Goal: Information Seeking & Learning: Learn about a topic

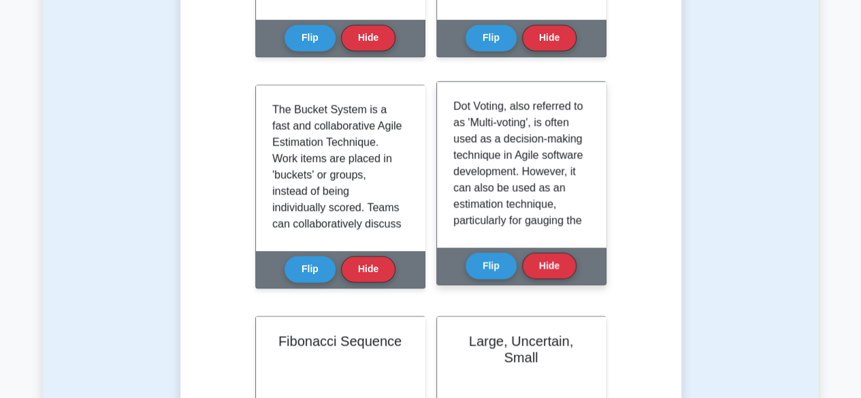
scroll to position [285, 0]
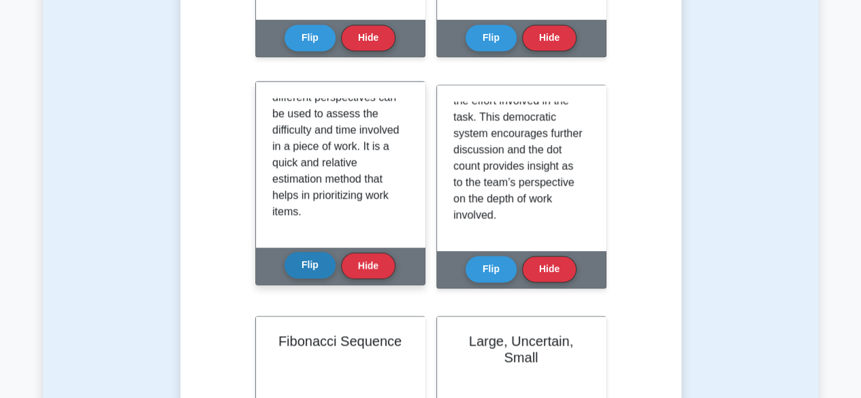
click at [307, 276] on button "Flip" at bounding box center [310, 265] width 51 height 27
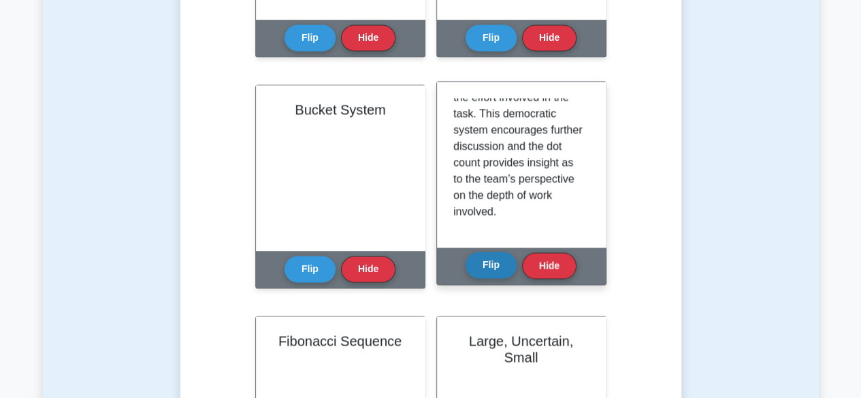
click at [478, 263] on button "Flip" at bounding box center [491, 265] width 51 height 27
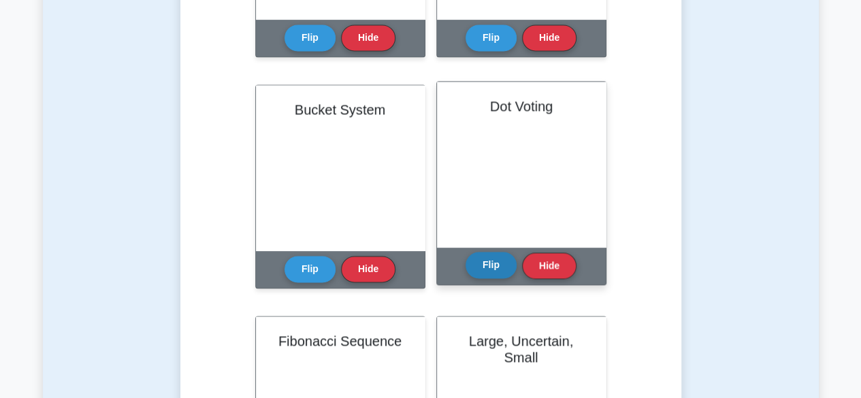
click at [489, 263] on button "Flip" at bounding box center [491, 265] width 51 height 27
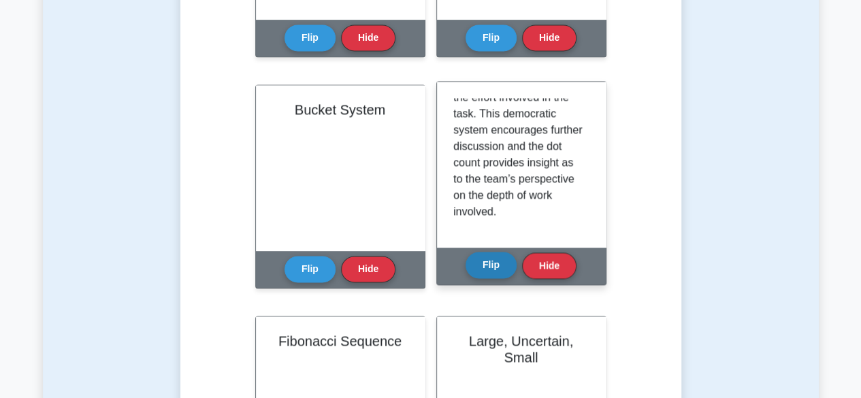
click at [482, 261] on button "Flip" at bounding box center [491, 265] width 51 height 27
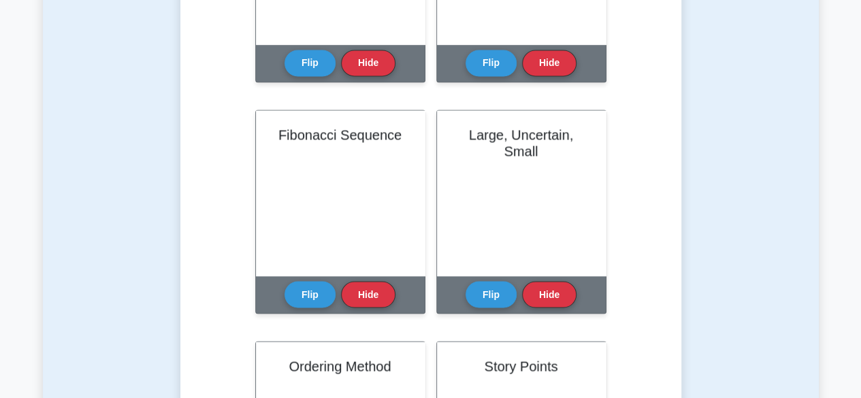
scroll to position [1225, 0]
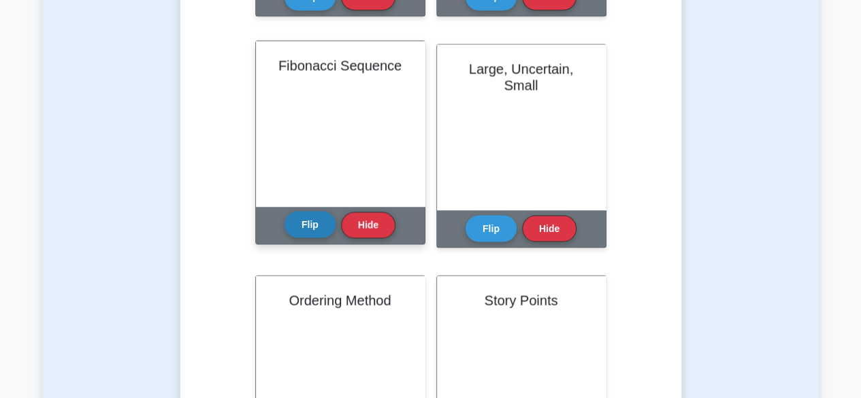
click at [306, 221] on button "Flip" at bounding box center [310, 224] width 51 height 27
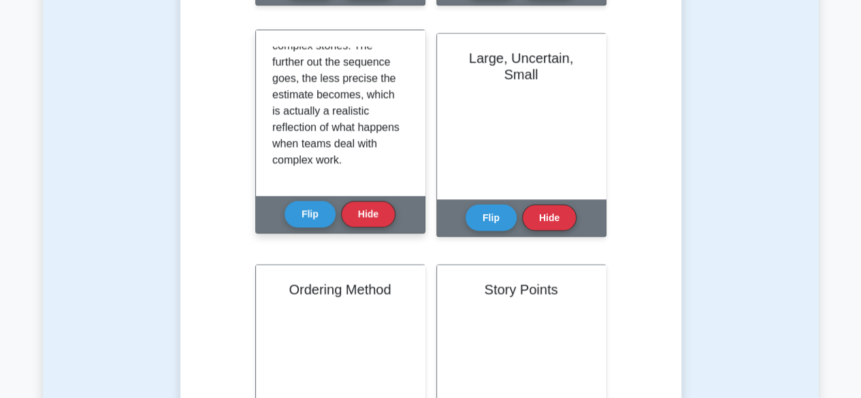
scroll to position [1293, 0]
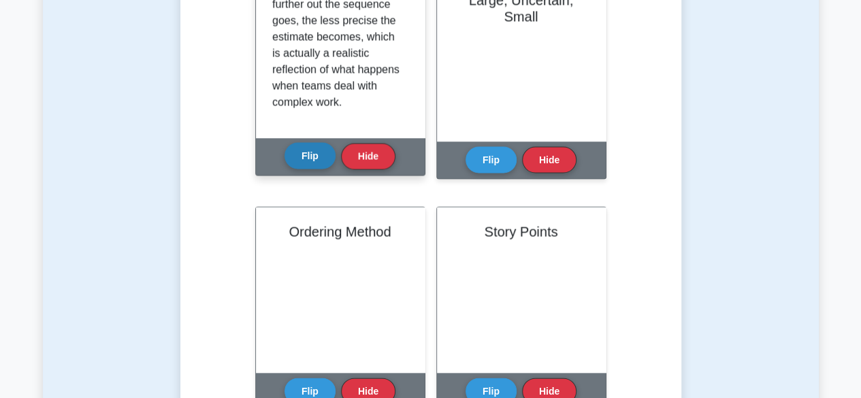
click at [309, 153] on button "Flip" at bounding box center [310, 156] width 51 height 27
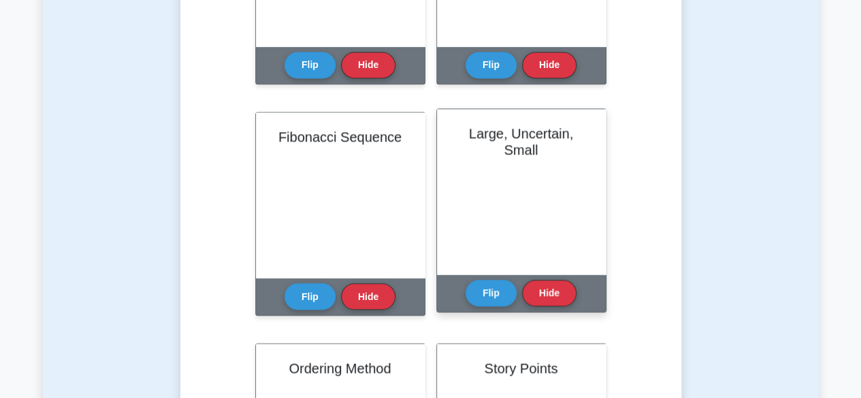
scroll to position [204, 0]
click at [489, 289] on button "Flip" at bounding box center [491, 292] width 51 height 27
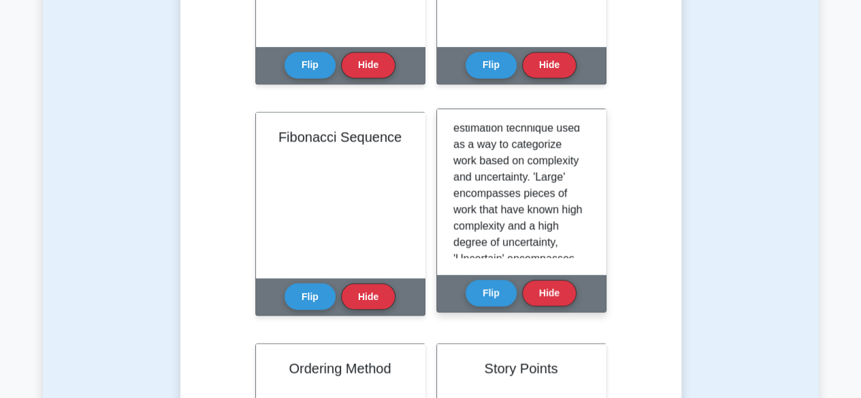
scroll to position [68, 0]
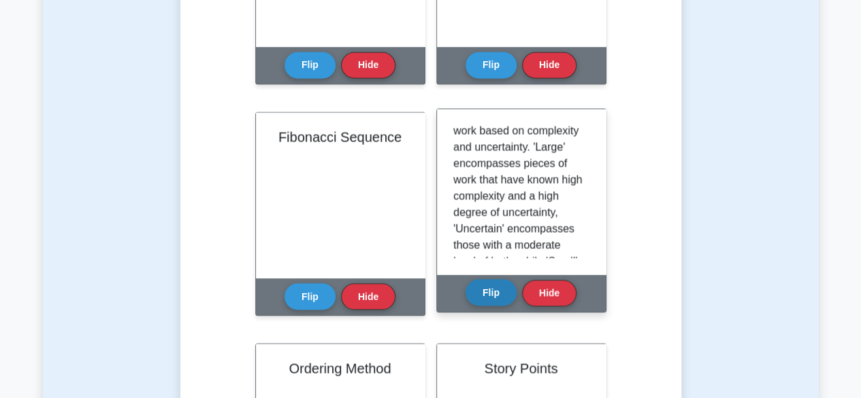
click at [492, 287] on button "Flip" at bounding box center [491, 292] width 51 height 27
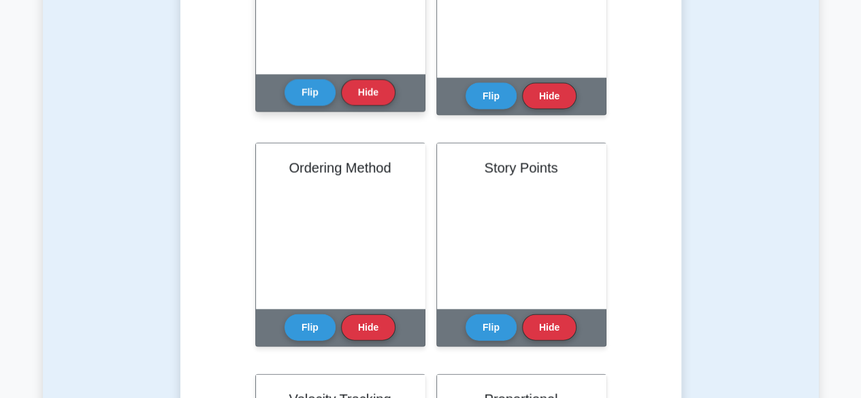
scroll to position [1362, 0]
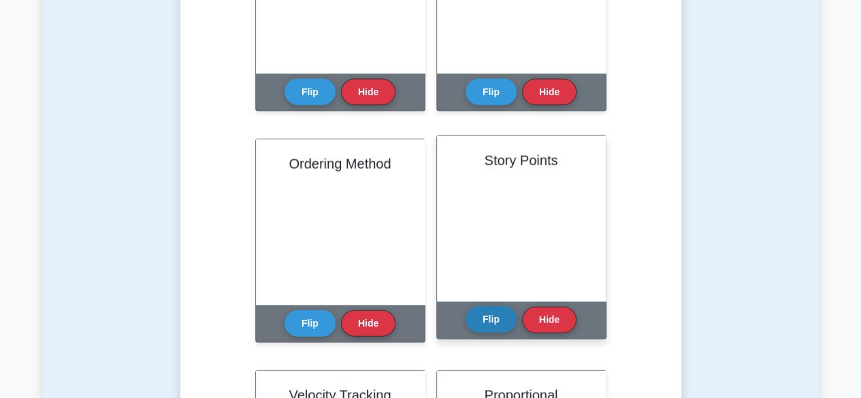
click at [484, 327] on button "Flip" at bounding box center [491, 319] width 51 height 27
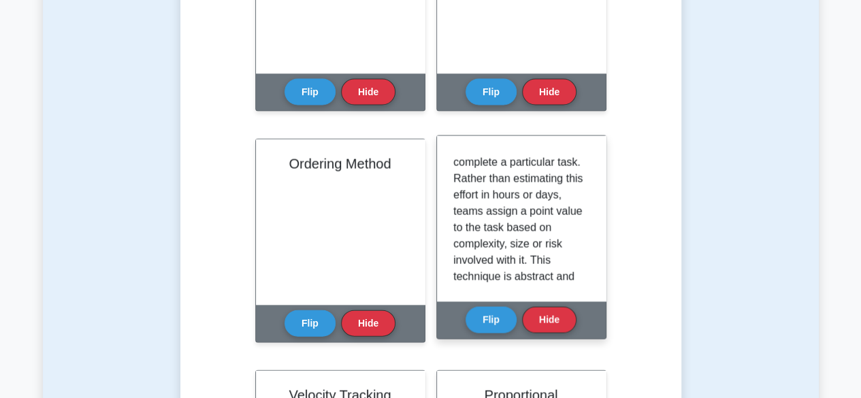
scroll to position [68, 0]
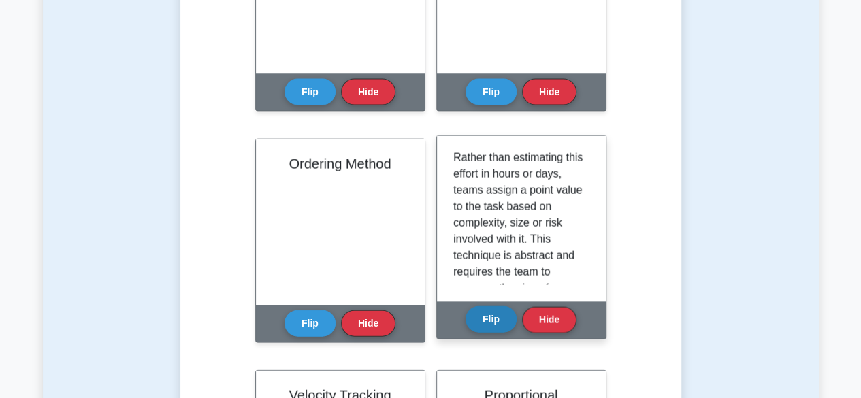
click at [496, 323] on button "Flip" at bounding box center [491, 319] width 51 height 27
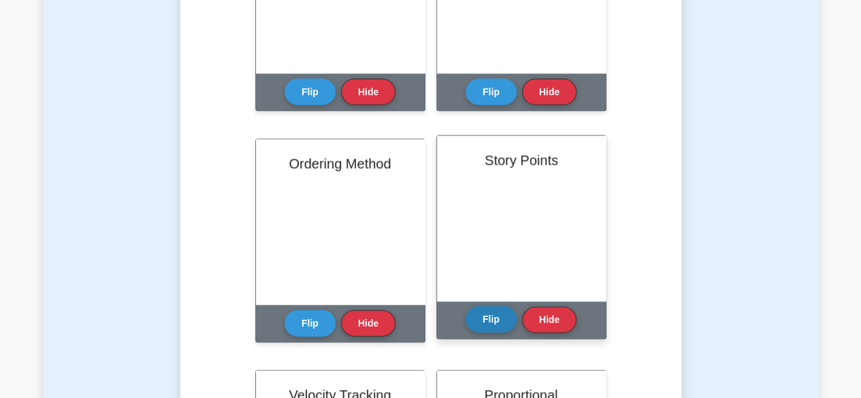
click at [477, 326] on button "Flip" at bounding box center [491, 319] width 51 height 27
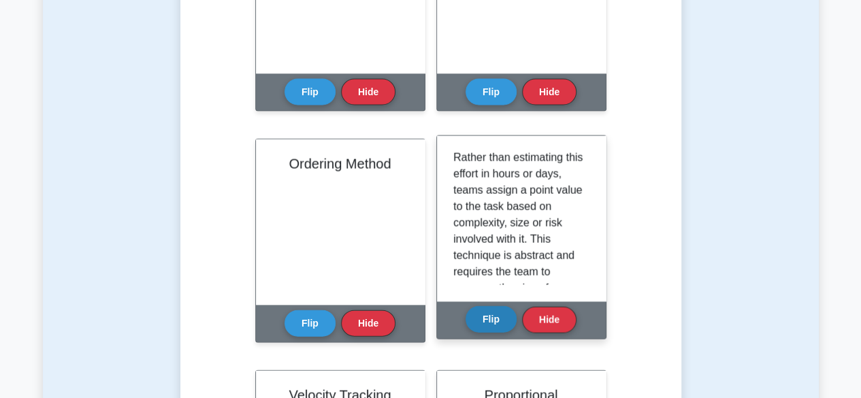
click at [498, 328] on button "Flip" at bounding box center [491, 319] width 51 height 27
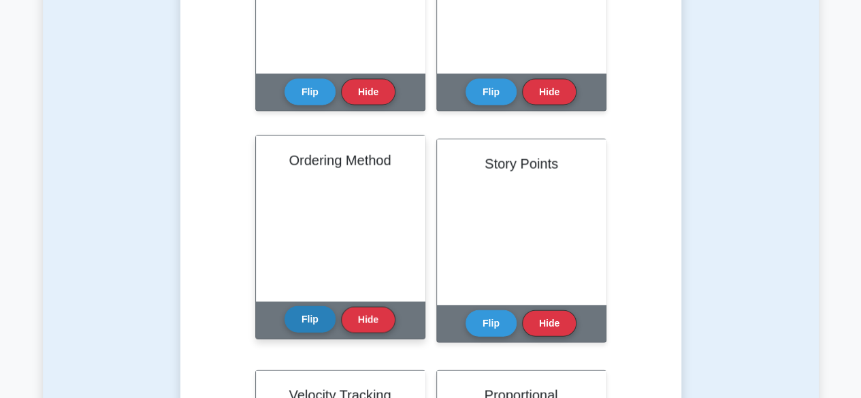
click at [304, 320] on button "Flip" at bounding box center [310, 319] width 51 height 27
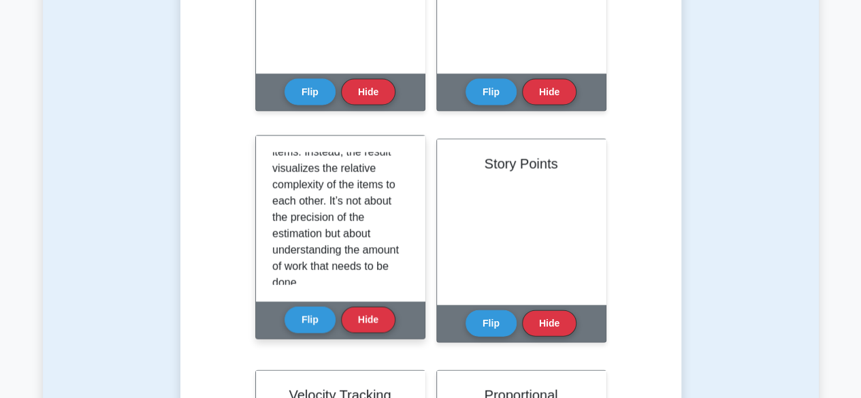
scroll to position [236, 0]
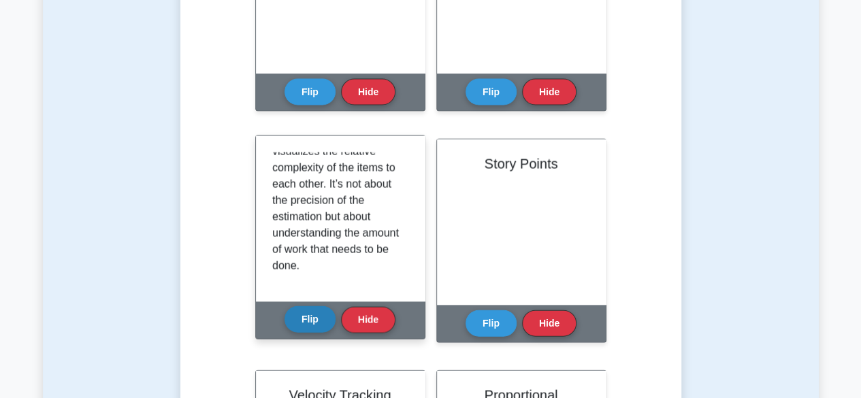
click at [306, 314] on button "Flip" at bounding box center [310, 319] width 51 height 27
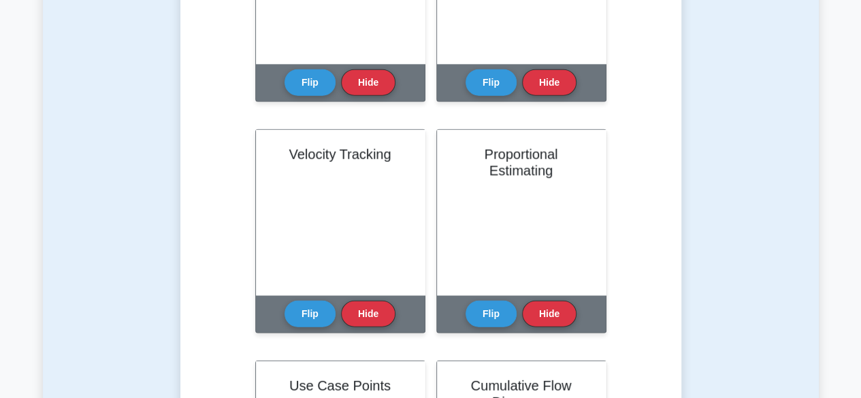
scroll to position [1634, 0]
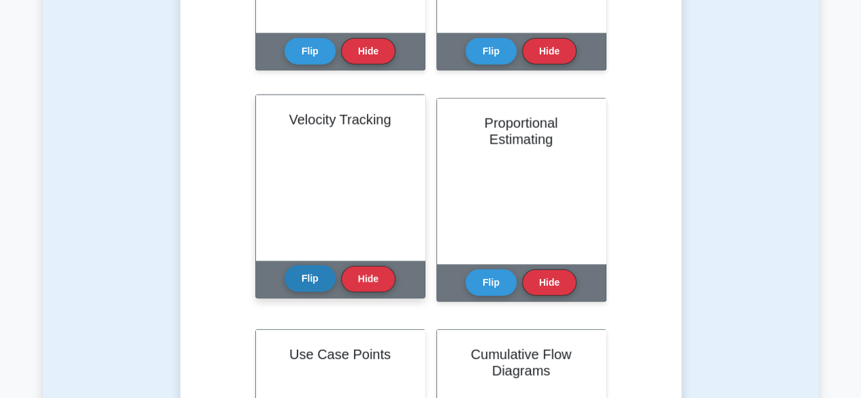
click at [290, 285] on button "Flip" at bounding box center [310, 278] width 51 height 27
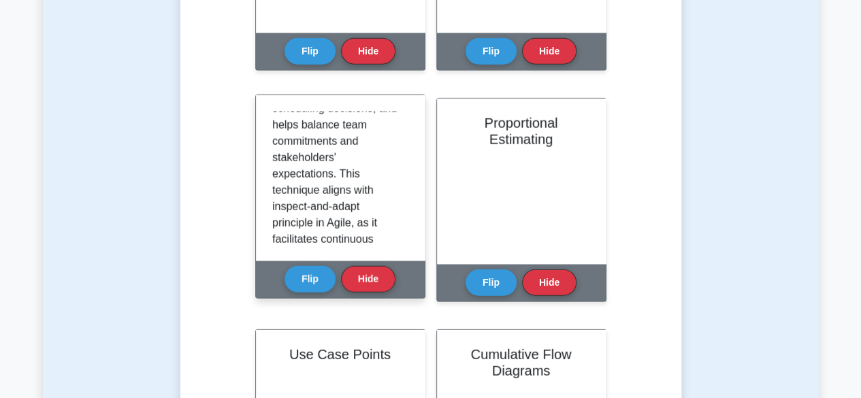
scroll to position [334, 0]
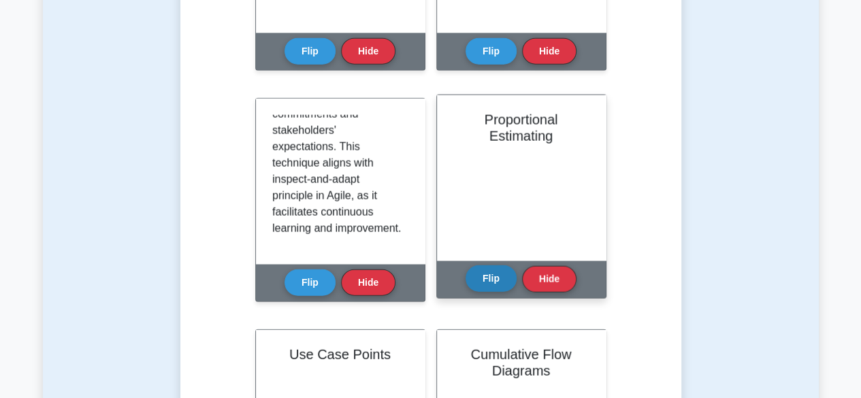
click at [477, 274] on button "Flip" at bounding box center [491, 278] width 51 height 27
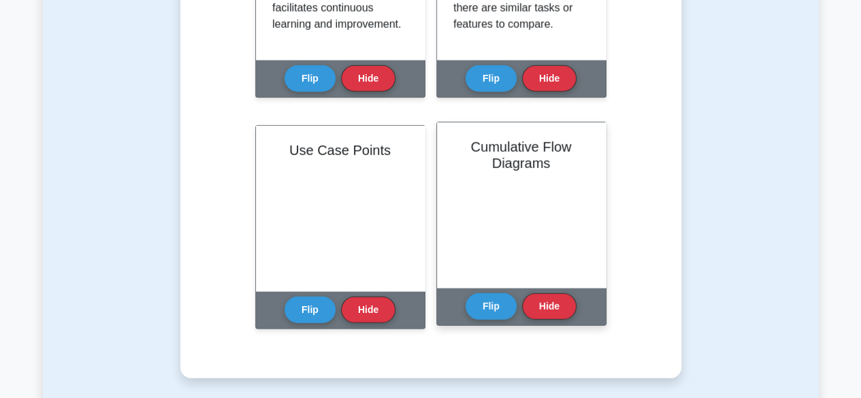
scroll to position [136, 0]
click at [496, 310] on button "Flip" at bounding box center [491, 306] width 51 height 27
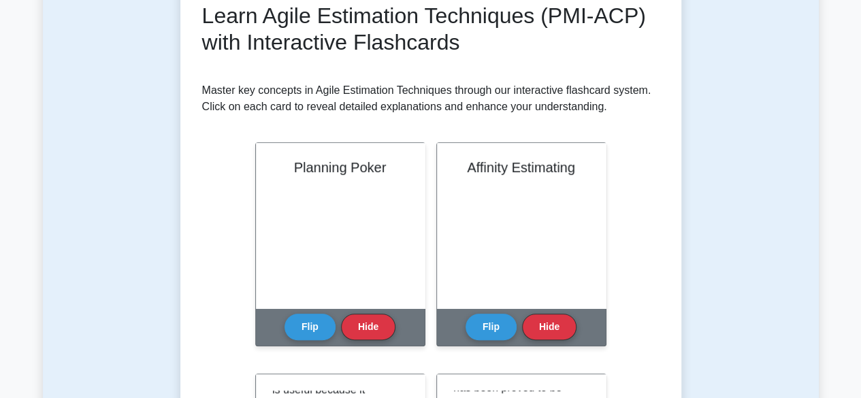
scroll to position [0, 0]
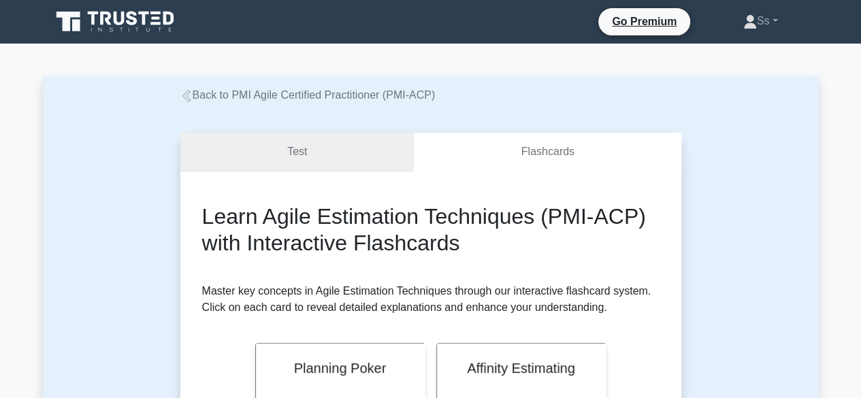
click at [300, 149] on link "Test" at bounding box center [297, 152] width 234 height 39
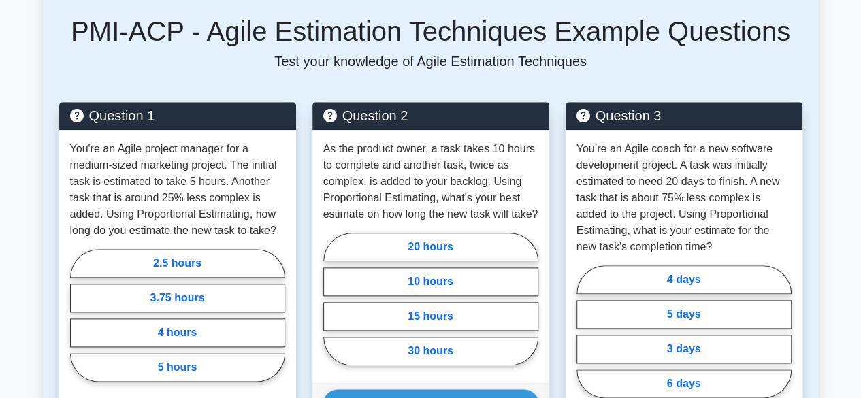
scroll to position [749, 0]
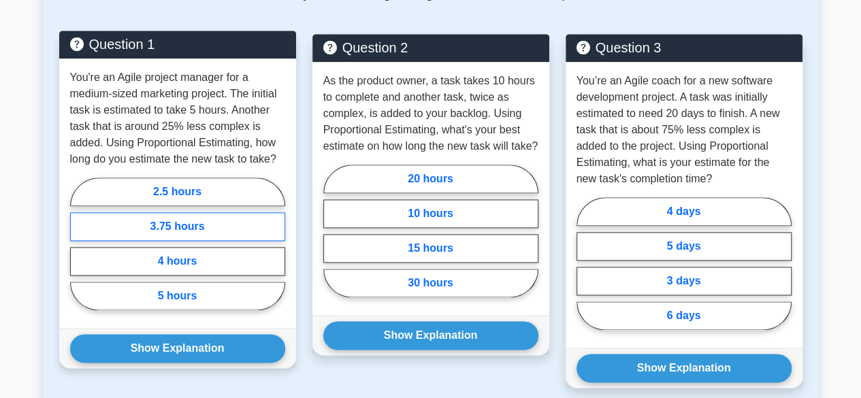
click at [94, 228] on label "3.75 hours" at bounding box center [177, 226] width 215 height 29
click at [79, 244] on input "3.75 hours" at bounding box center [74, 248] width 9 height 9
radio input "true"
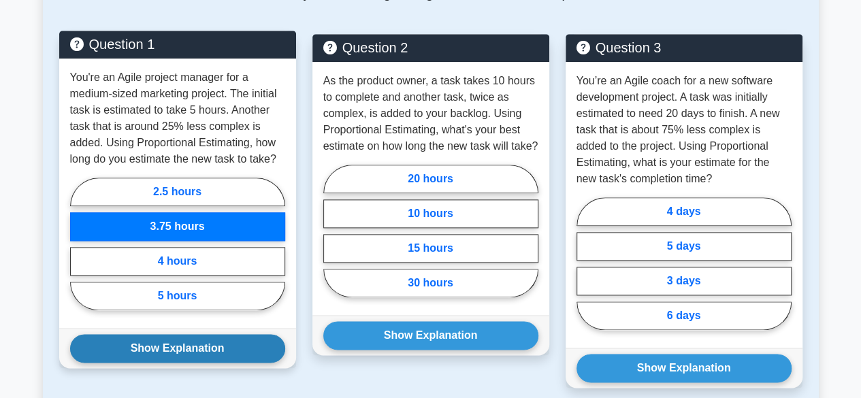
click at [101, 351] on button "Show Explanation" at bounding box center [177, 348] width 215 height 29
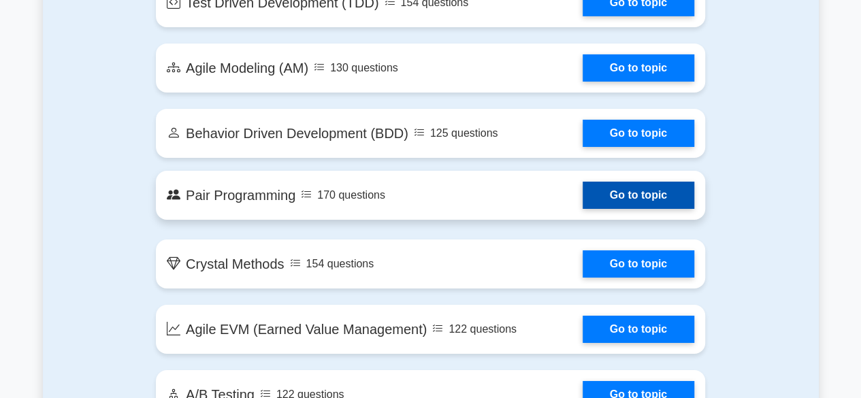
scroll to position [2383, 0]
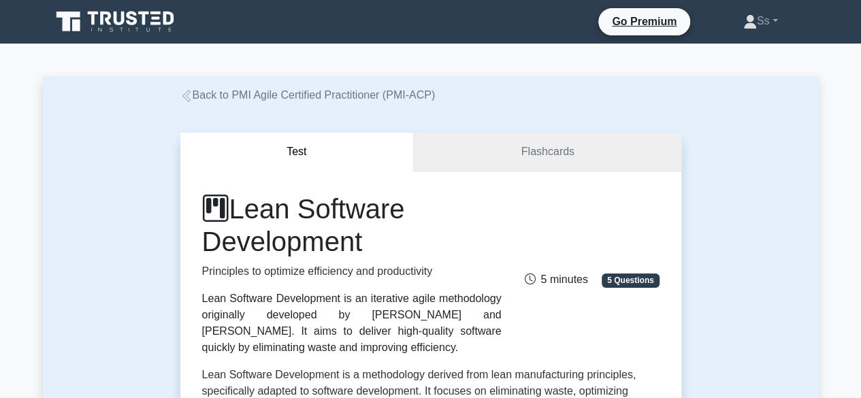
drag, startPoint x: 0, startPoint y: 0, endPoint x: 599, endPoint y: 156, distance: 619.0
click at [599, 156] on link "Flashcards" at bounding box center [547, 152] width 267 height 39
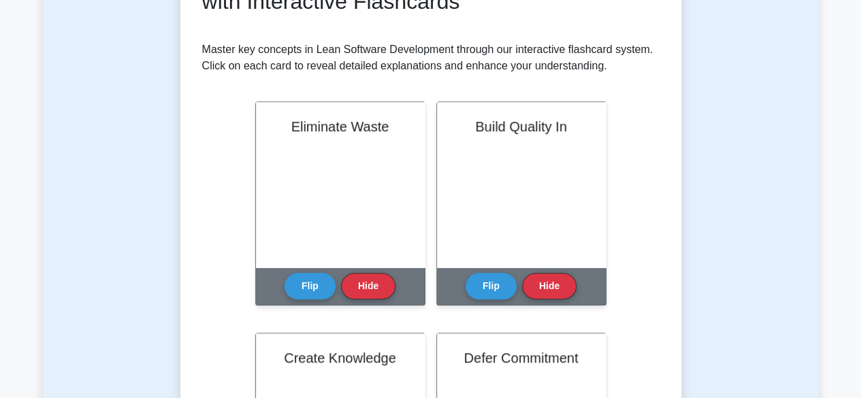
scroll to position [272, 0]
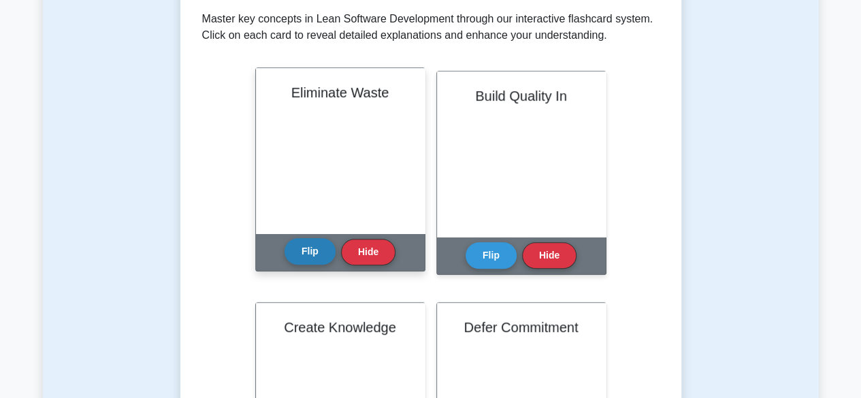
click at [308, 259] on button "Flip" at bounding box center [310, 251] width 51 height 27
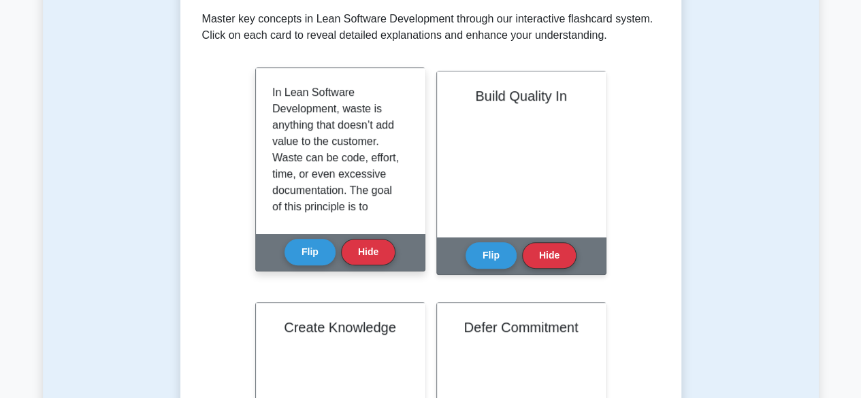
scroll to position [68, 0]
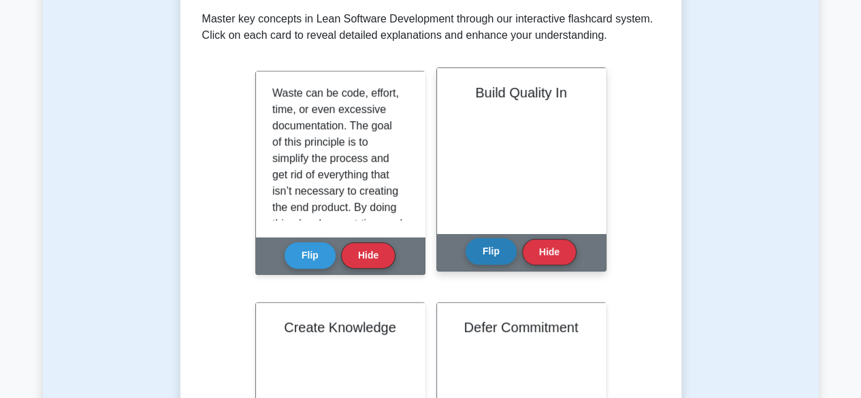
click at [487, 246] on button "Flip" at bounding box center [491, 251] width 51 height 27
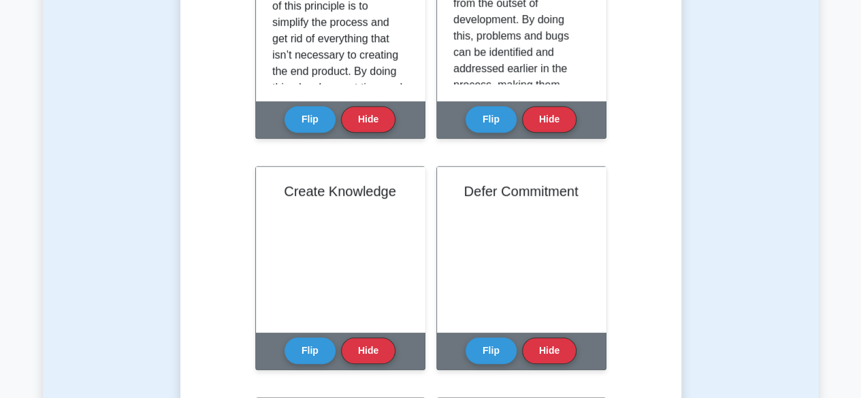
scroll to position [477, 0]
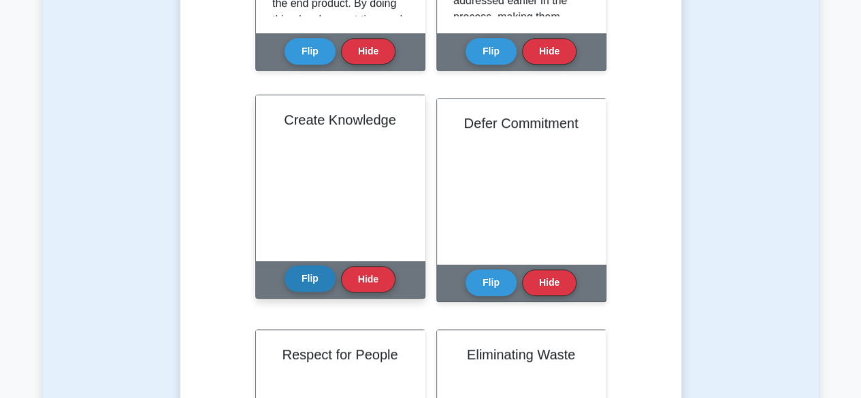
click at [307, 280] on button "Flip" at bounding box center [310, 278] width 51 height 27
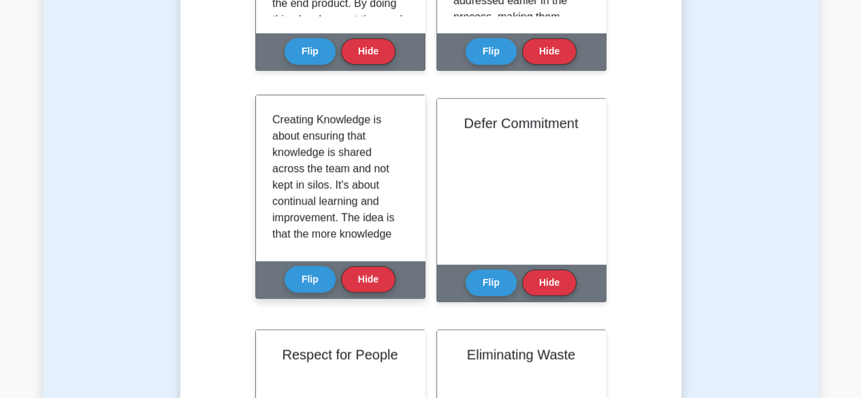
scroll to position [68, 0]
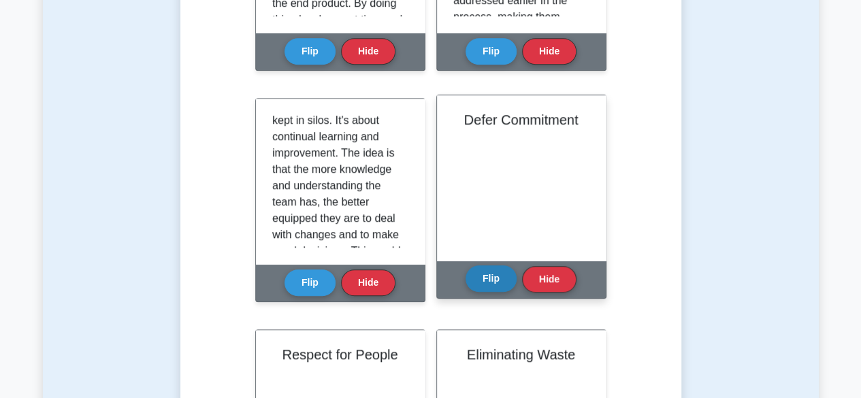
click at [489, 285] on button "Flip" at bounding box center [491, 278] width 51 height 27
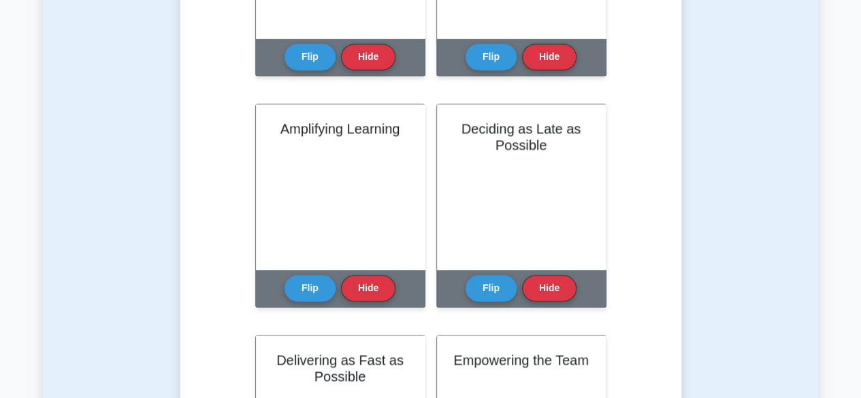
scroll to position [953, 0]
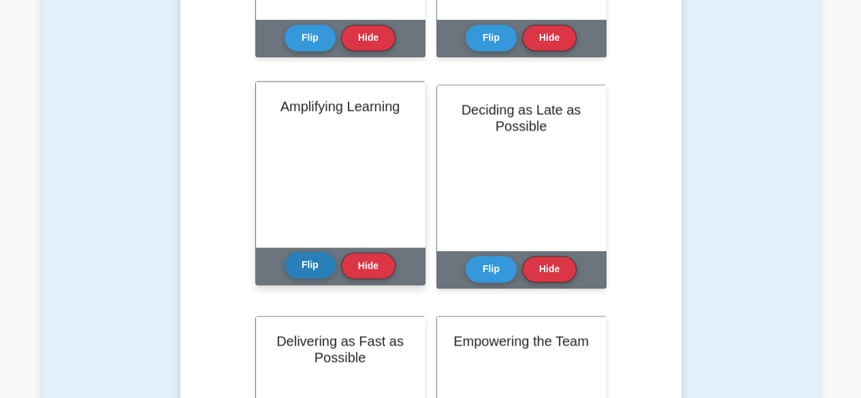
click at [300, 261] on button "Flip" at bounding box center [310, 265] width 51 height 27
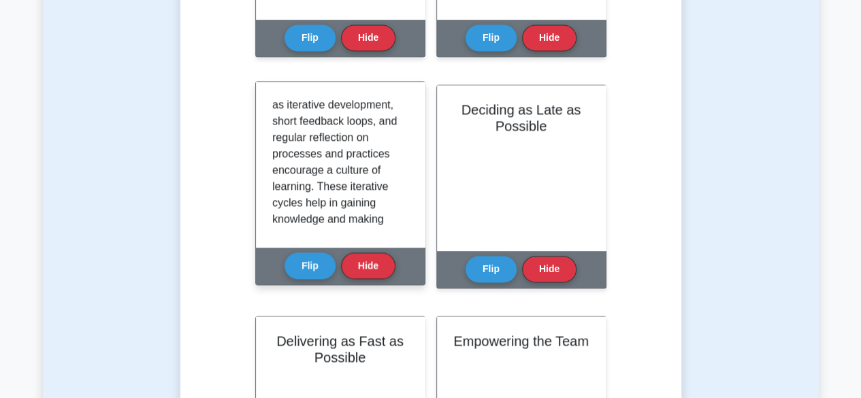
scroll to position [136, 0]
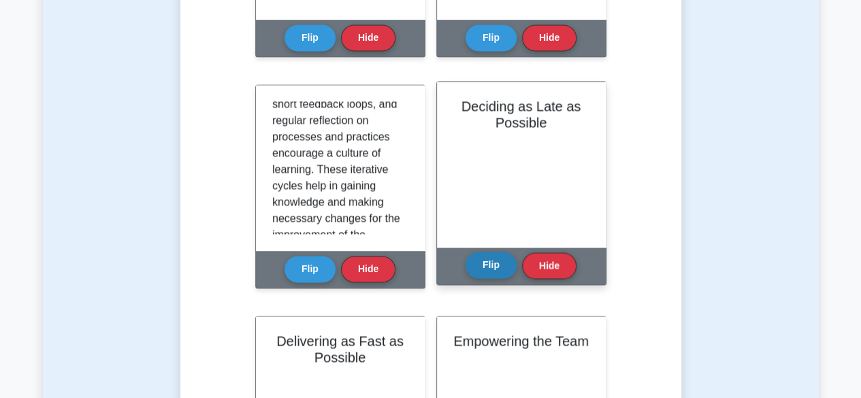
click at [485, 265] on button "Flip" at bounding box center [491, 265] width 51 height 27
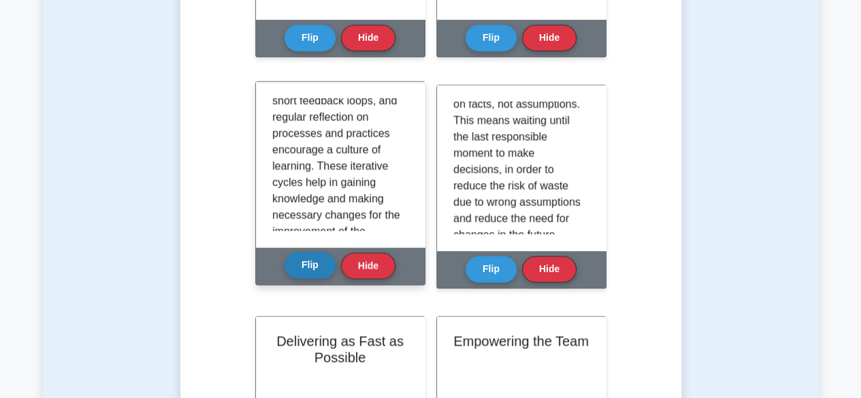
click at [309, 276] on button "Flip" at bounding box center [310, 265] width 51 height 27
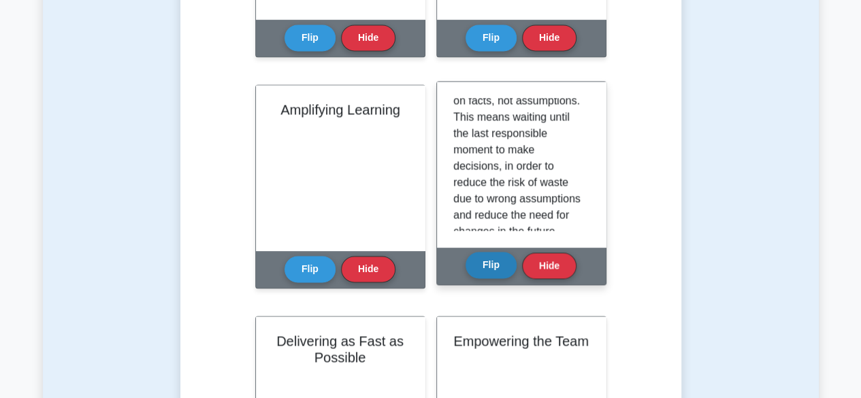
click at [490, 263] on button "Flip" at bounding box center [491, 265] width 51 height 27
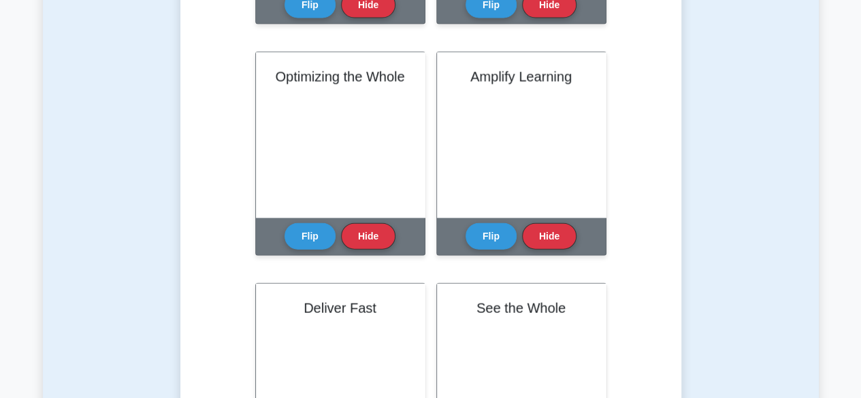
scroll to position [1498, 0]
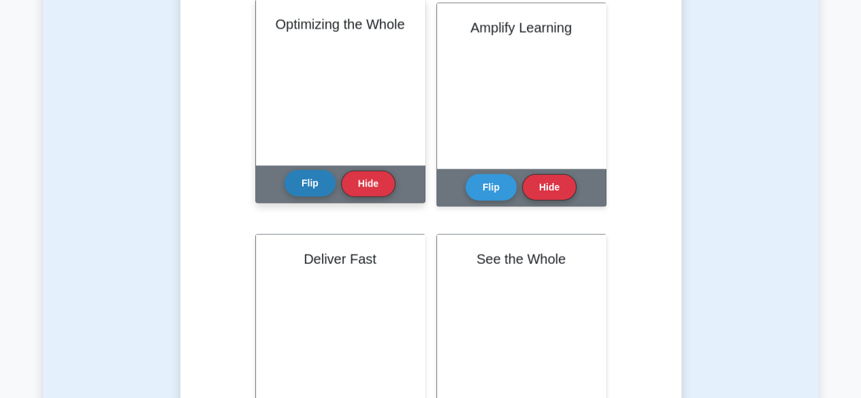
click at [305, 180] on button "Flip" at bounding box center [310, 183] width 51 height 27
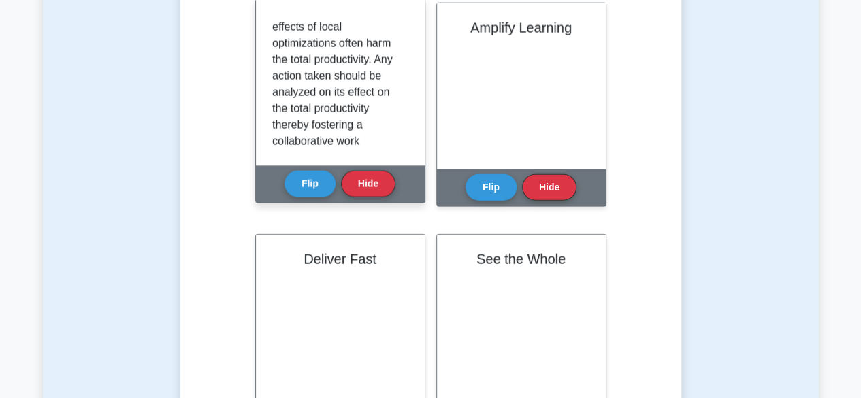
scroll to position [204, 0]
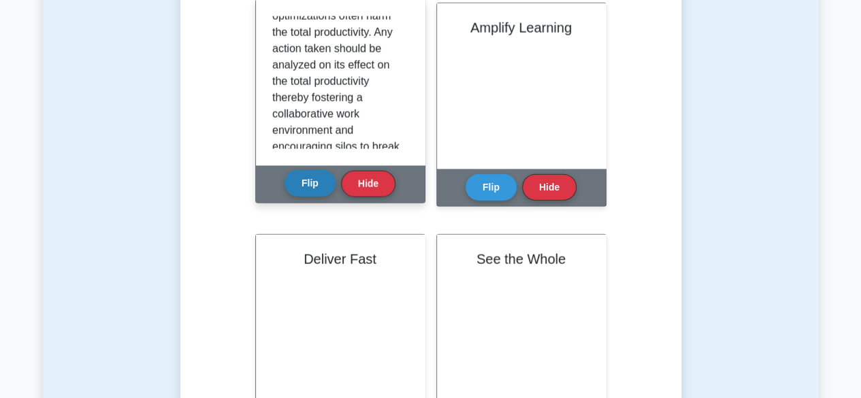
click at [308, 183] on button "Flip" at bounding box center [310, 183] width 51 height 27
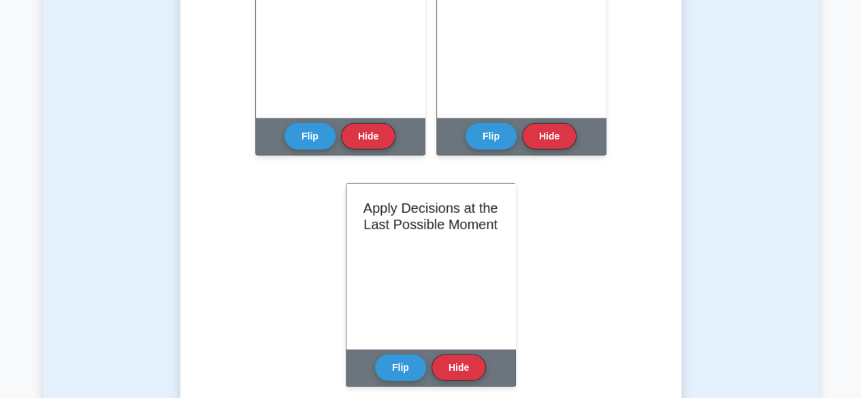
scroll to position [1906, 0]
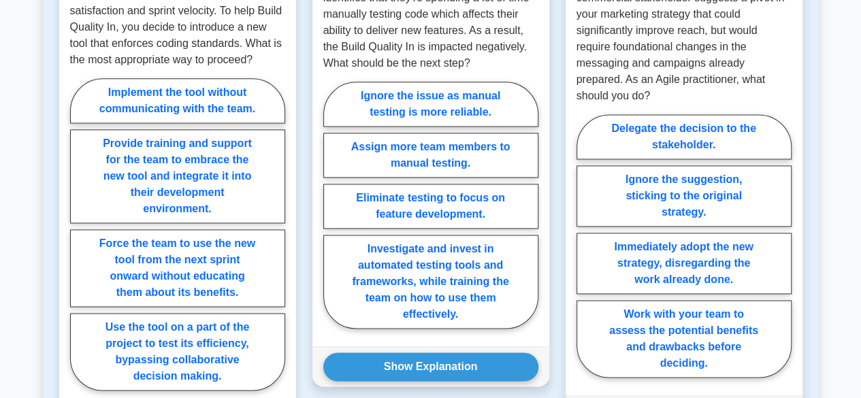
scroll to position [885, 0]
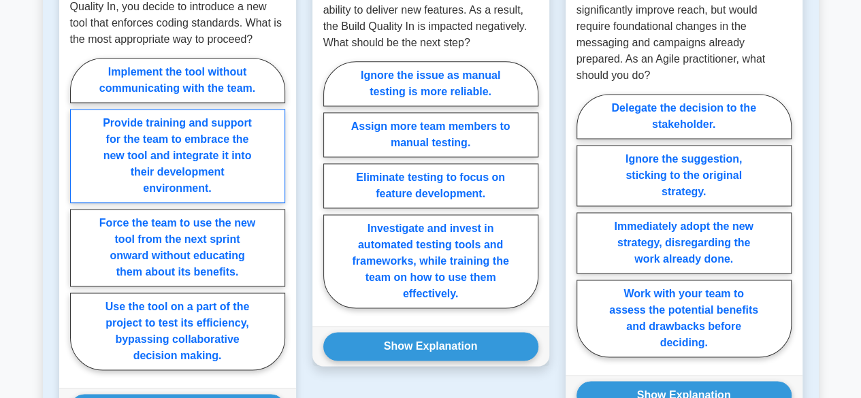
click at [199, 141] on label "Provide training and support for the team to embrace the new tool and integrate…" at bounding box center [177, 156] width 215 height 94
click at [79, 214] on input "Provide training and support for the team to embrace the new tool and integrate…" at bounding box center [74, 218] width 9 height 9
radio input "true"
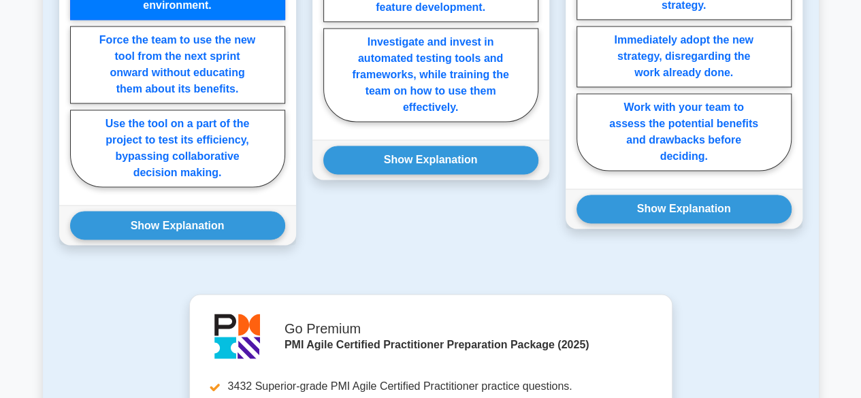
scroll to position [1089, 0]
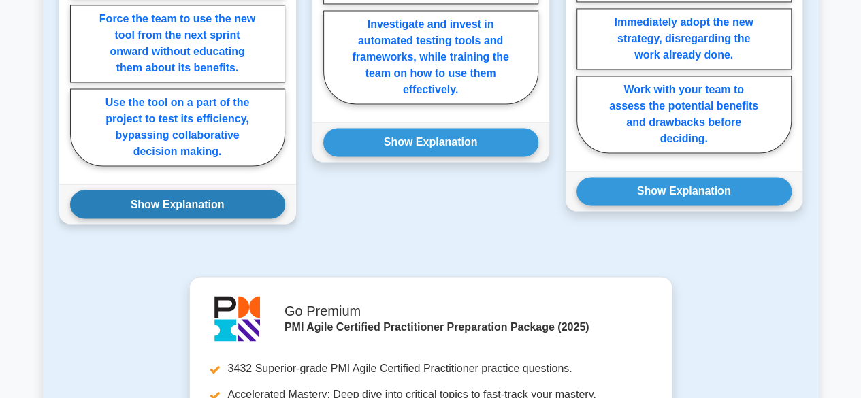
click at [202, 204] on button "Show Explanation" at bounding box center [177, 204] width 215 height 29
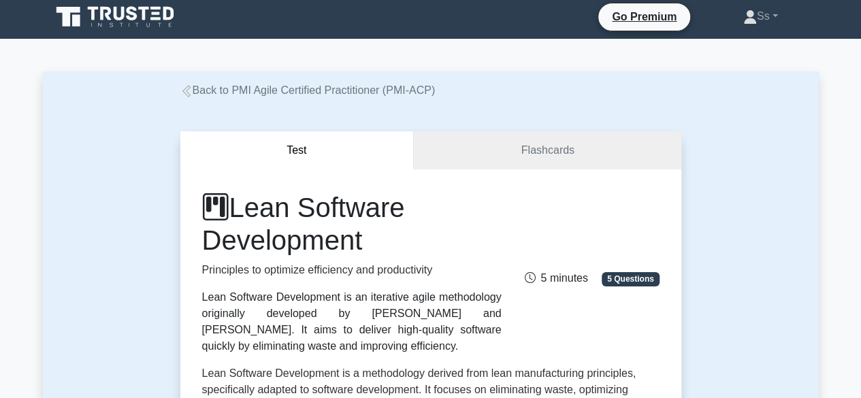
scroll to position [0, 0]
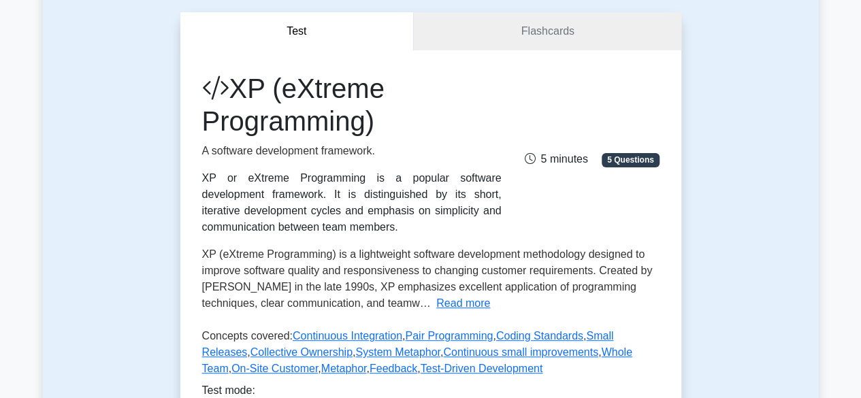
scroll to position [136, 0]
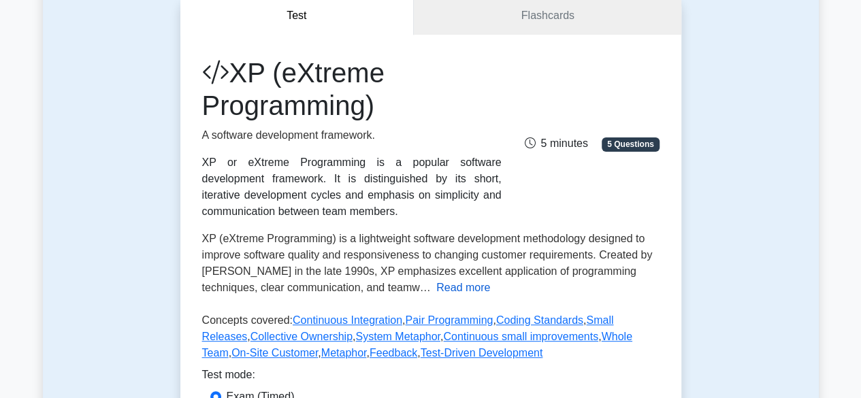
click at [436, 289] on button "Read more" at bounding box center [463, 288] width 54 height 16
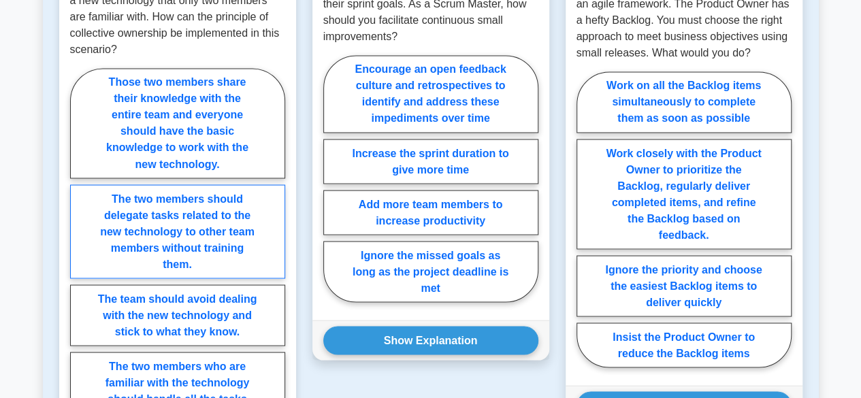
scroll to position [1089, 0]
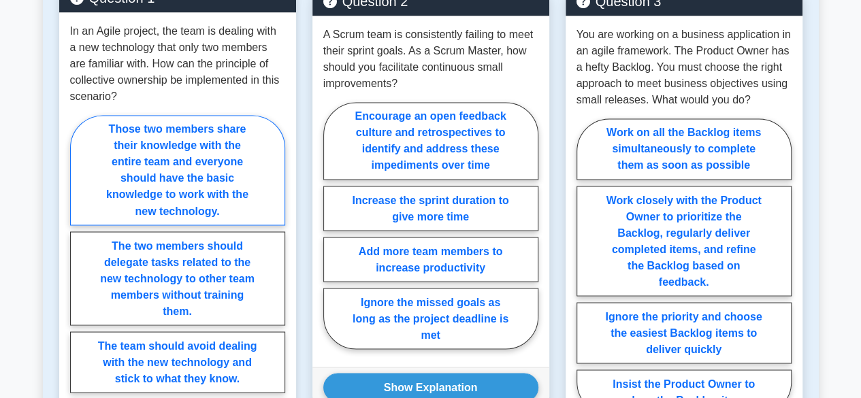
click at [197, 149] on label "Those two members share their knowledge with the entire team and everyone shoul…" at bounding box center [177, 170] width 215 height 110
click at [79, 295] on input "Those two members share their knowledge with the entire team and everyone shoul…" at bounding box center [74, 299] width 9 height 9
radio input "true"
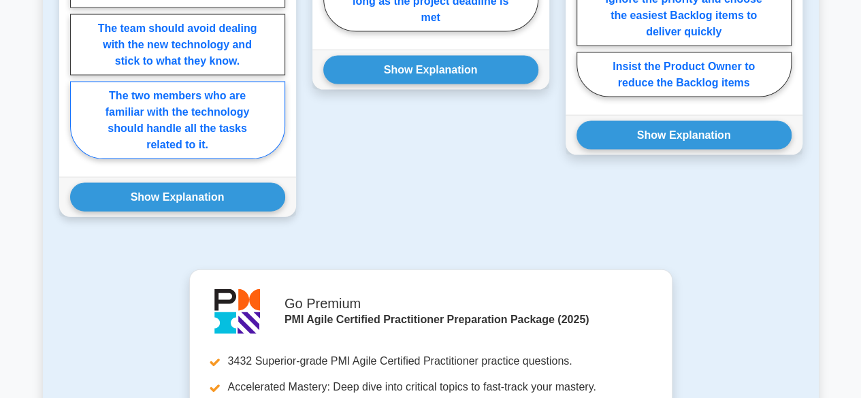
scroll to position [1430, 0]
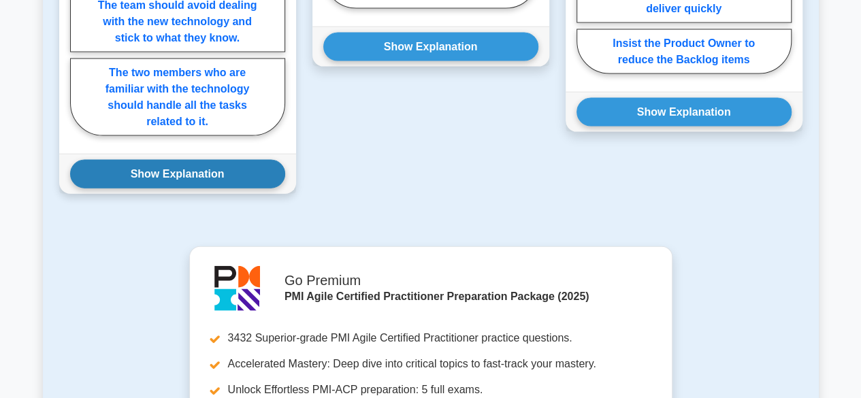
click at [166, 160] on button "Show Explanation" at bounding box center [177, 174] width 215 height 29
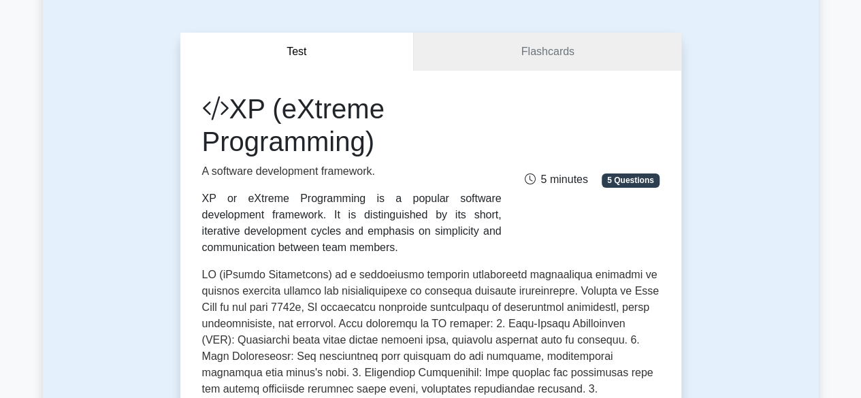
scroll to position [0, 0]
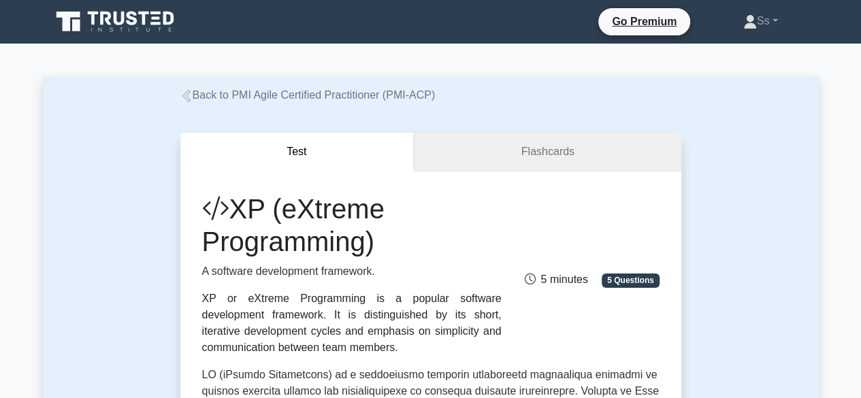
click at [543, 170] on link "Flashcards" at bounding box center [547, 152] width 267 height 39
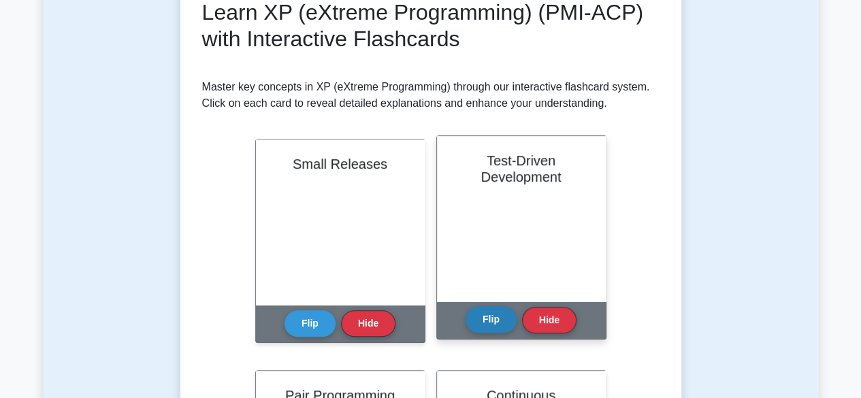
click at [482, 317] on button "Flip" at bounding box center [491, 319] width 51 height 27
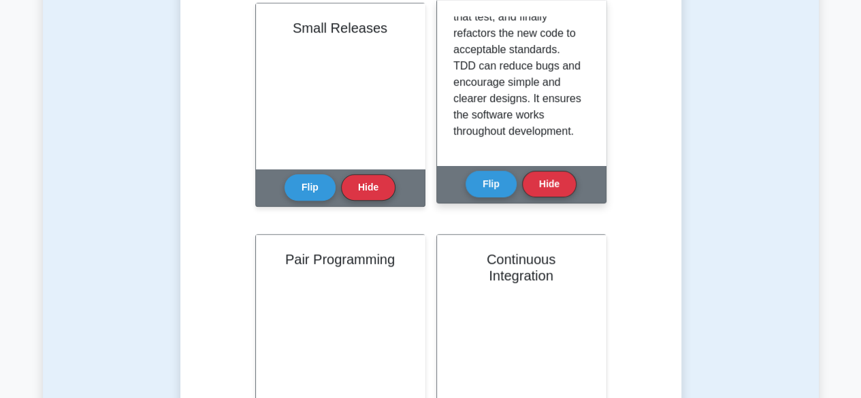
scroll to position [477, 0]
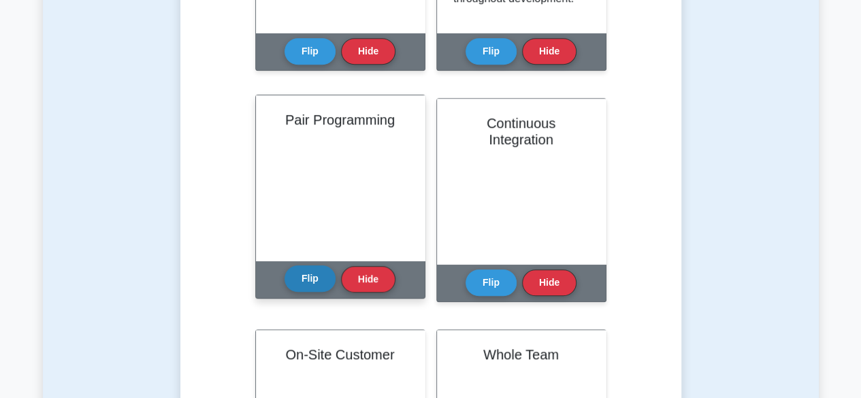
click at [291, 280] on button "Flip" at bounding box center [310, 278] width 51 height 27
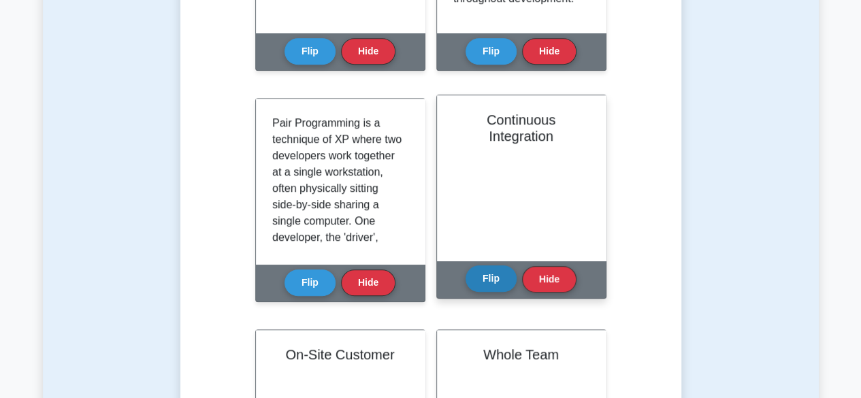
click at [486, 277] on button "Flip" at bounding box center [491, 278] width 51 height 27
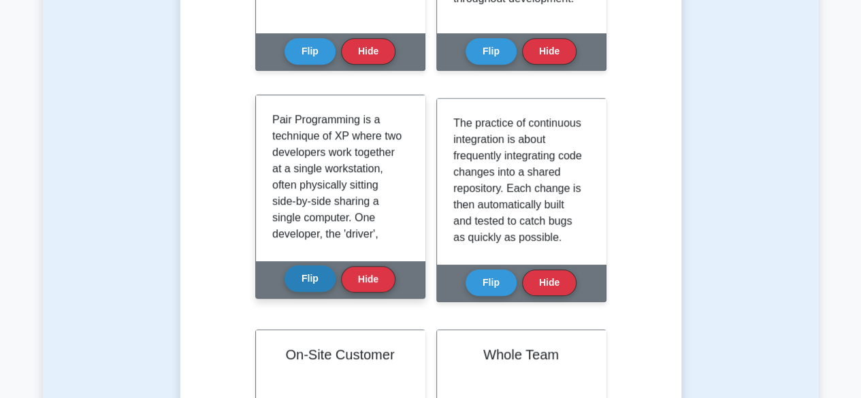
click at [304, 280] on button "Flip" at bounding box center [310, 278] width 51 height 27
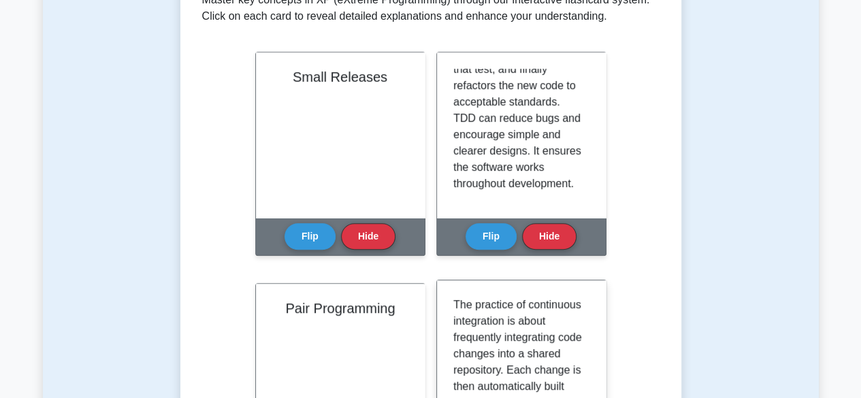
scroll to position [272, 0]
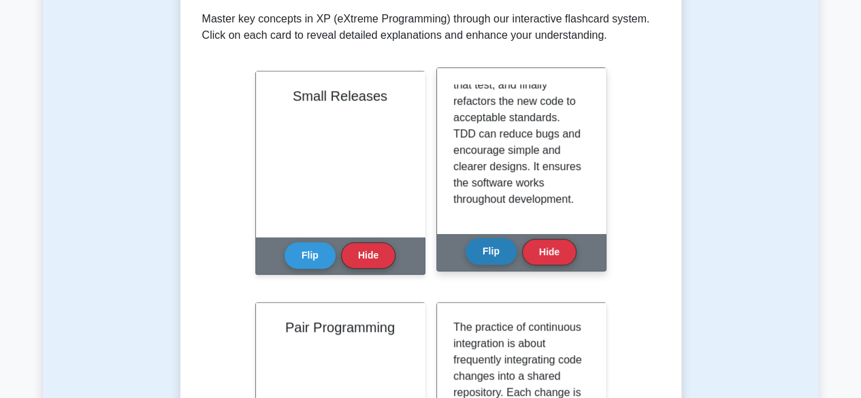
click at [481, 262] on button "Flip" at bounding box center [491, 251] width 51 height 27
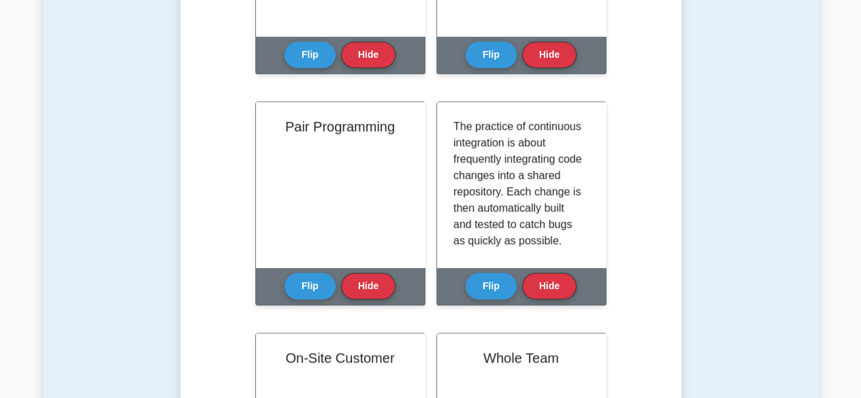
scroll to position [477, 0]
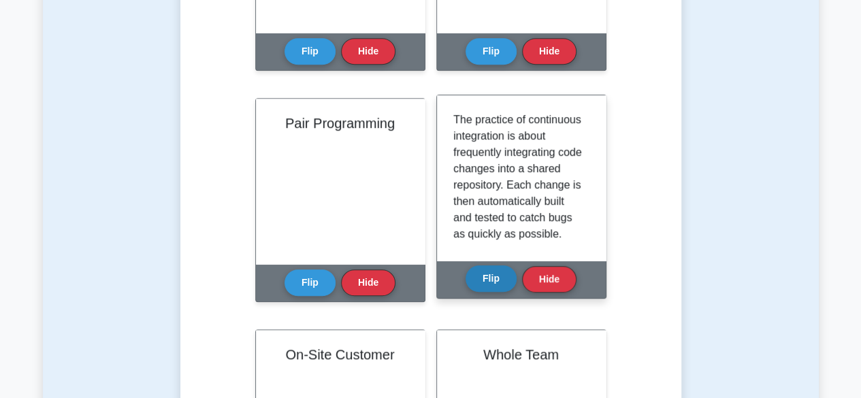
click at [485, 276] on button "Flip" at bounding box center [491, 278] width 51 height 27
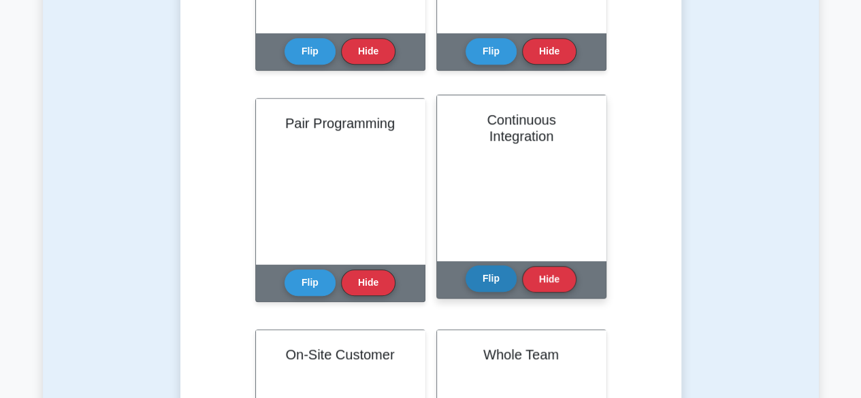
click at [485, 276] on button "Flip" at bounding box center [491, 278] width 51 height 27
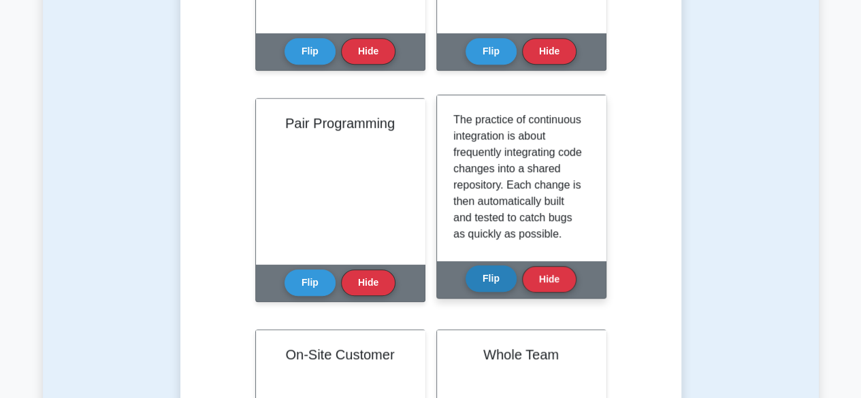
click at [484, 277] on button "Flip" at bounding box center [491, 278] width 51 height 27
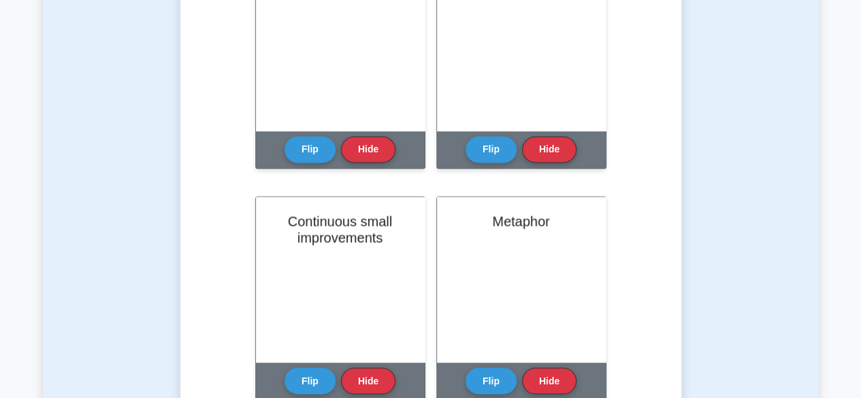
scroll to position [1157, 0]
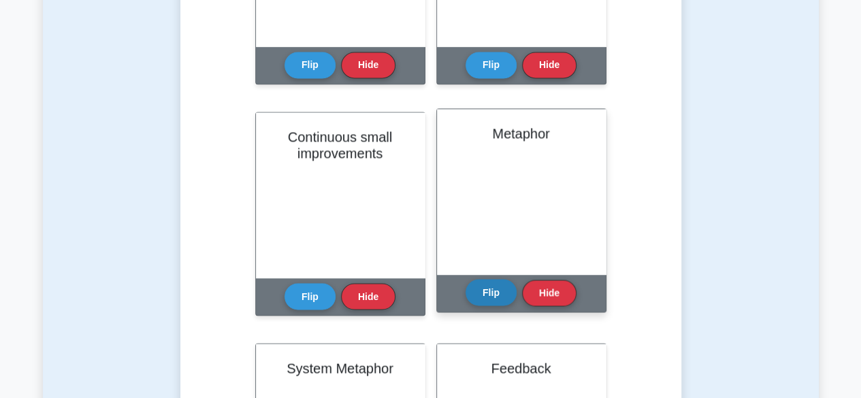
click at [498, 304] on button "Flip" at bounding box center [491, 292] width 51 height 27
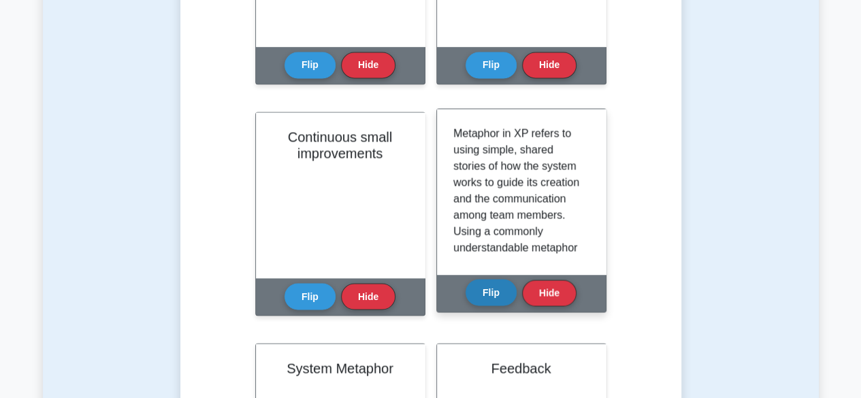
click at [494, 296] on button "Flip" at bounding box center [491, 292] width 51 height 27
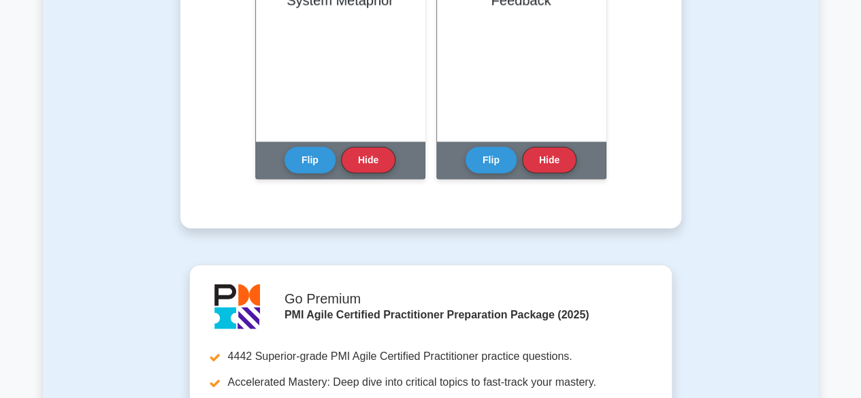
scroll to position [1634, 0]
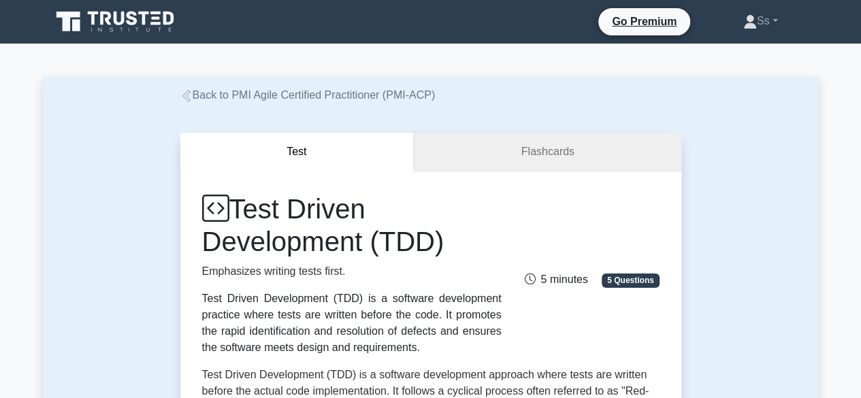
click at [553, 157] on link "Flashcards" at bounding box center [547, 152] width 267 height 39
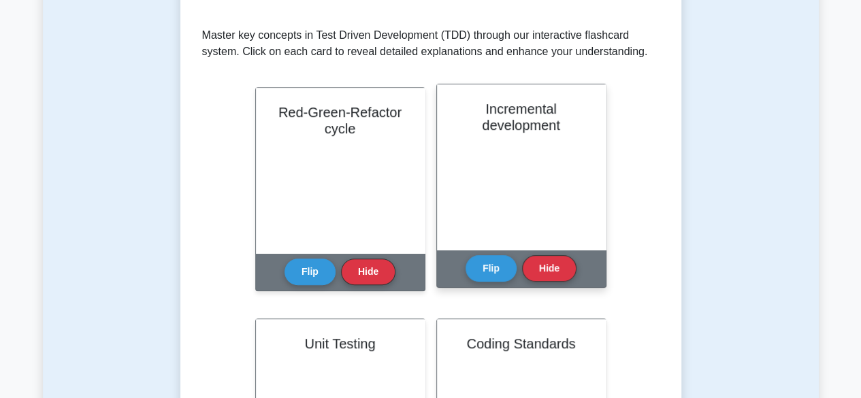
scroll to position [272, 0]
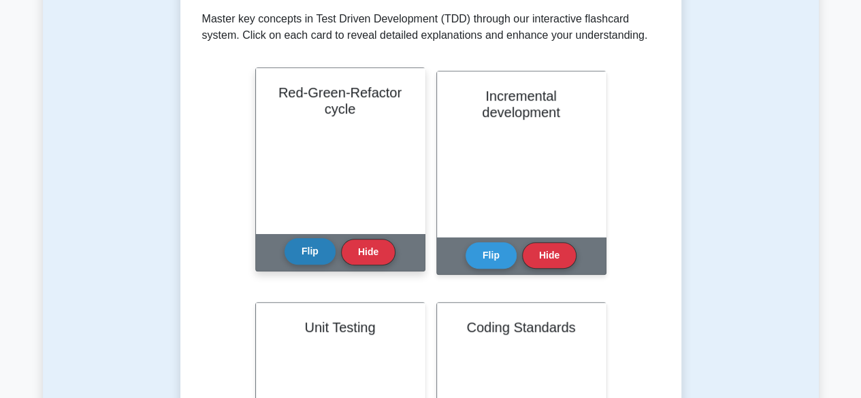
click at [314, 251] on button "Flip" at bounding box center [310, 251] width 51 height 27
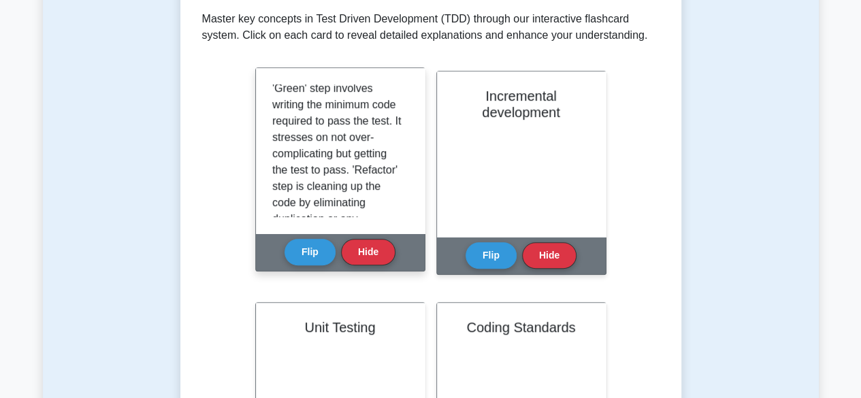
scroll to position [204, 0]
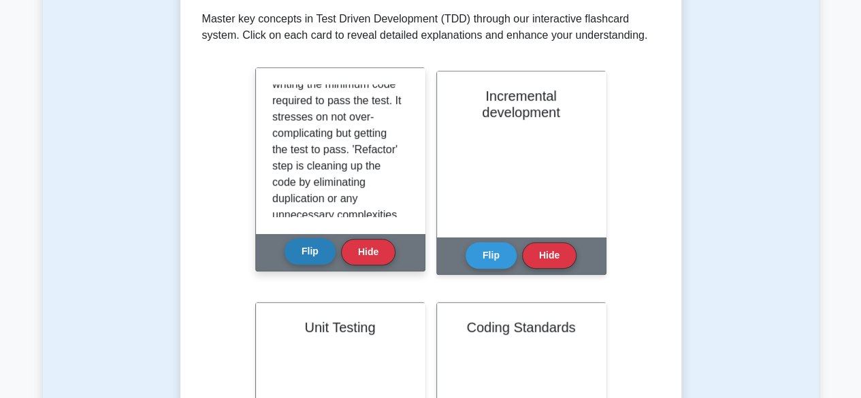
click at [304, 250] on button "Flip" at bounding box center [310, 251] width 51 height 27
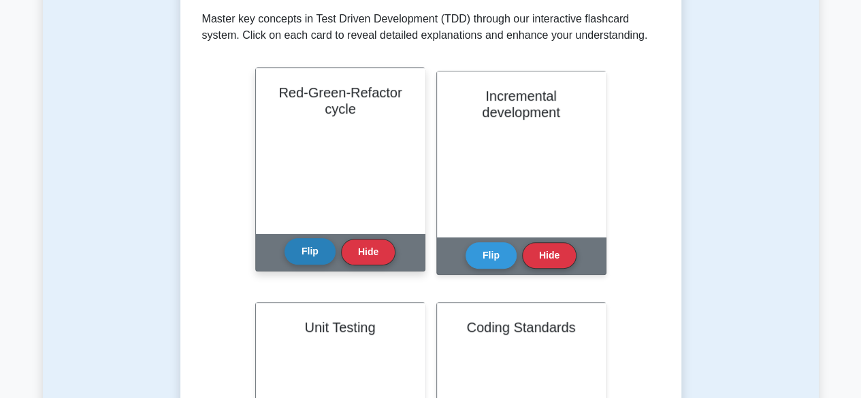
click at [302, 257] on button "Flip" at bounding box center [310, 251] width 51 height 27
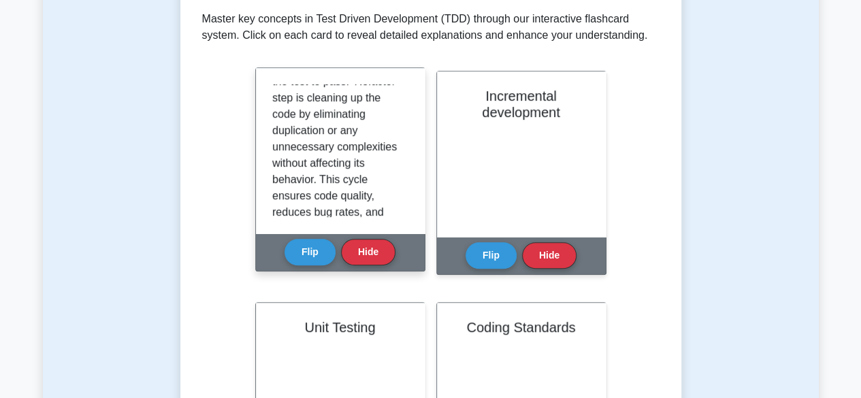
scroll to position [334, 0]
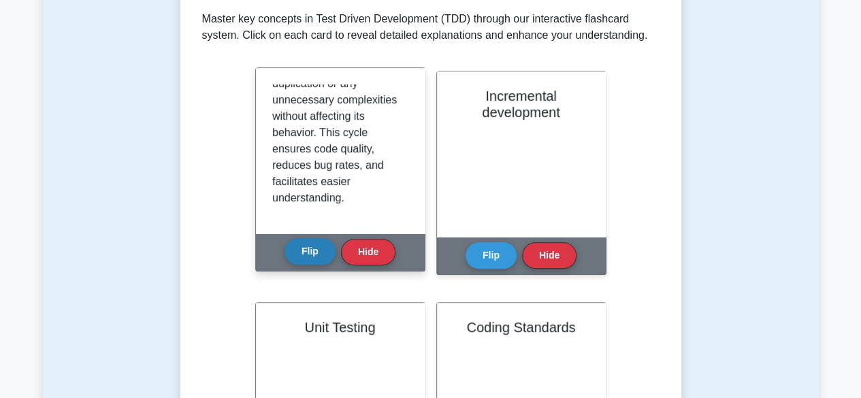
click at [300, 247] on button "Flip" at bounding box center [310, 251] width 51 height 27
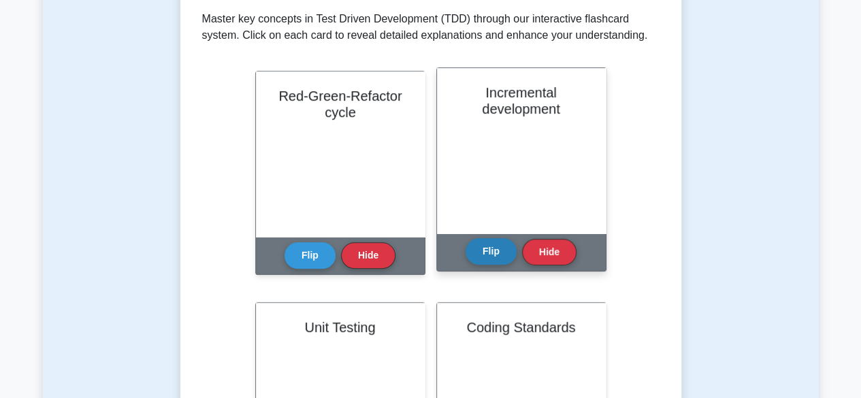
click at [486, 255] on button "Flip" at bounding box center [491, 251] width 51 height 27
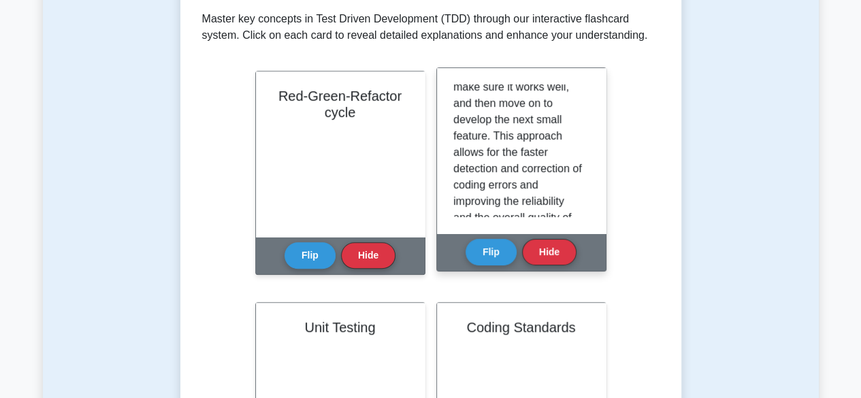
scroll to position [204, 0]
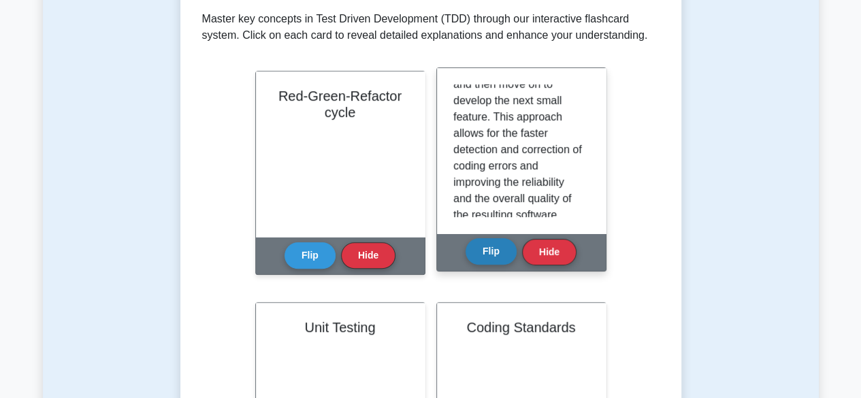
click at [489, 247] on button "Flip" at bounding box center [491, 251] width 51 height 27
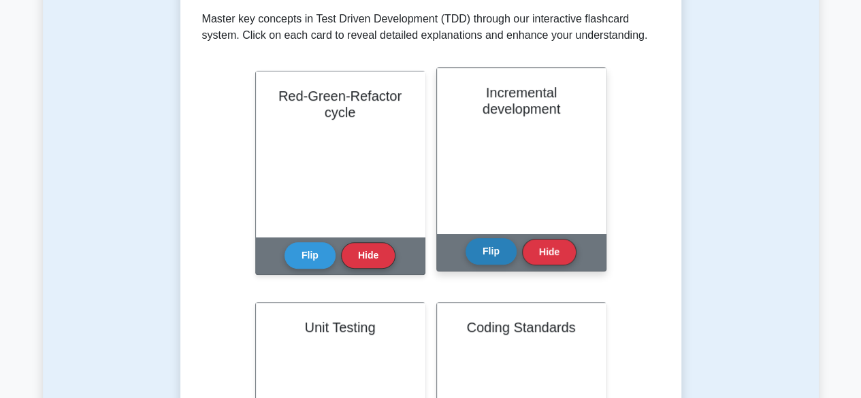
click at [479, 258] on button "Flip" at bounding box center [491, 251] width 51 height 27
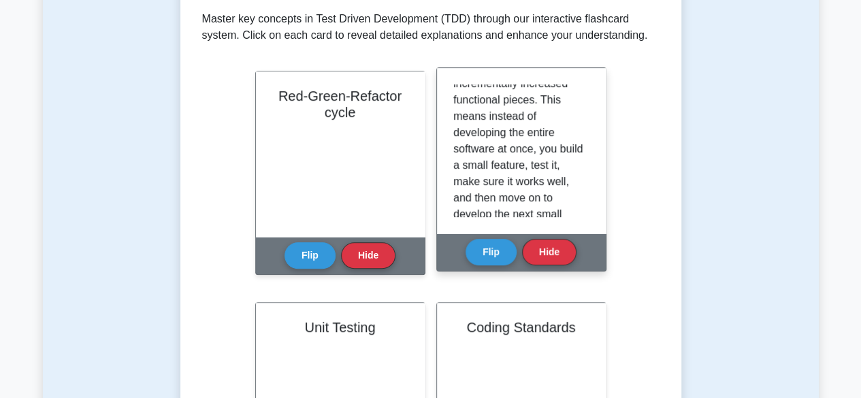
scroll to position [0, 0]
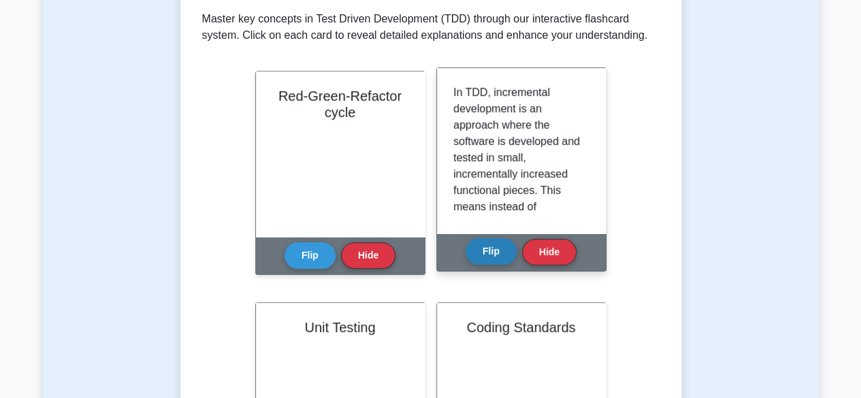
click at [490, 255] on button "Flip" at bounding box center [491, 251] width 51 height 27
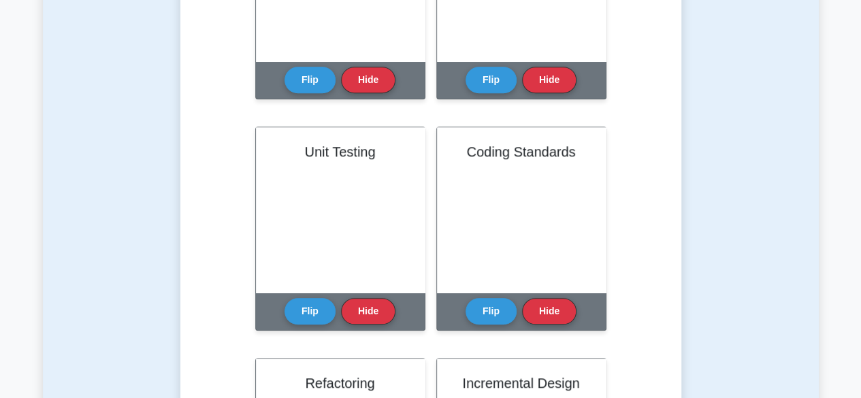
scroll to position [477, 0]
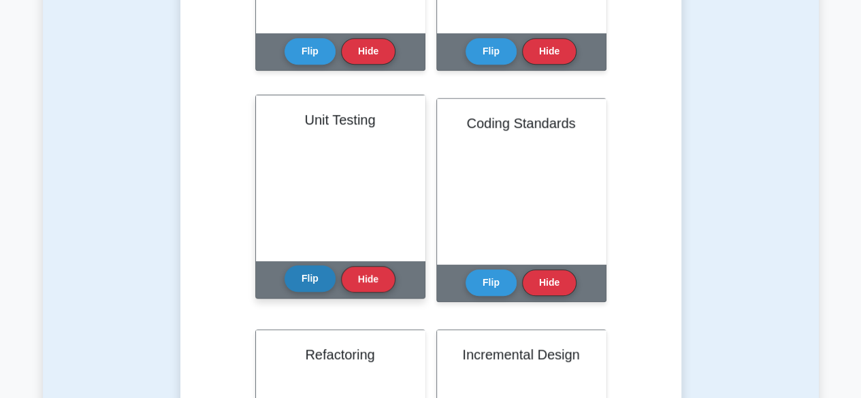
click at [312, 287] on button "Flip" at bounding box center [310, 278] width 51 height 27
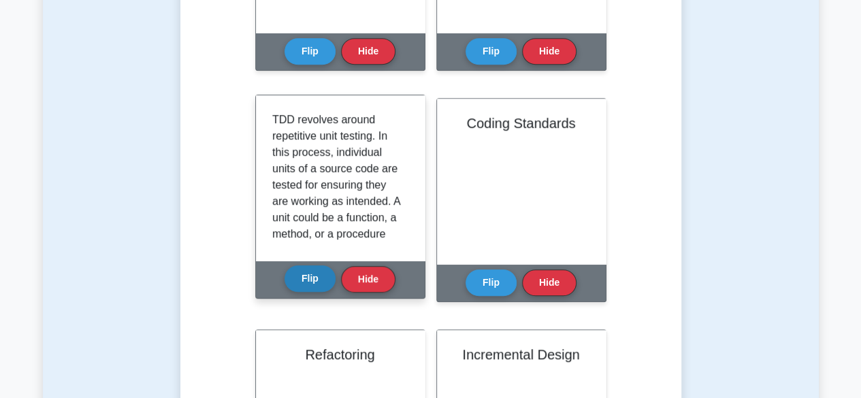
click at [301, 280] on button "Flip" at bounding box center [310, 278] width 51 height 27
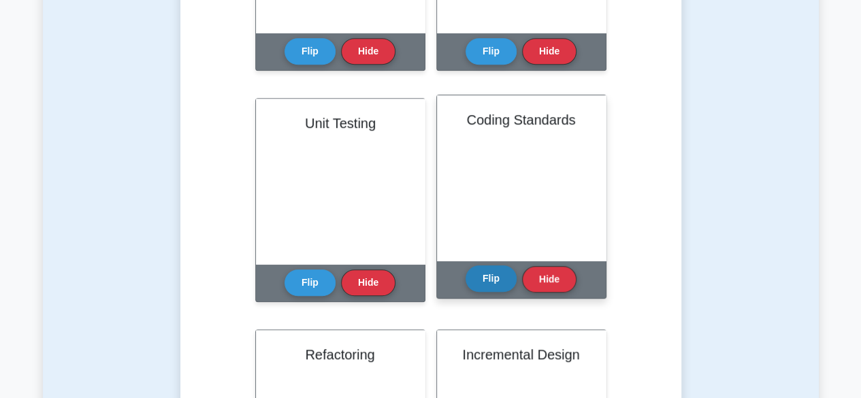
click at [485, 288] on button "Flip" at bounding box center [491, 278] width 51 height 27
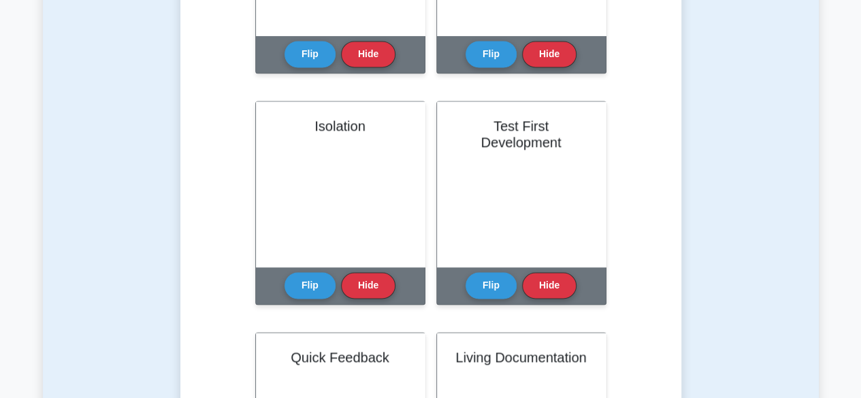
scroll to position [953, 0]
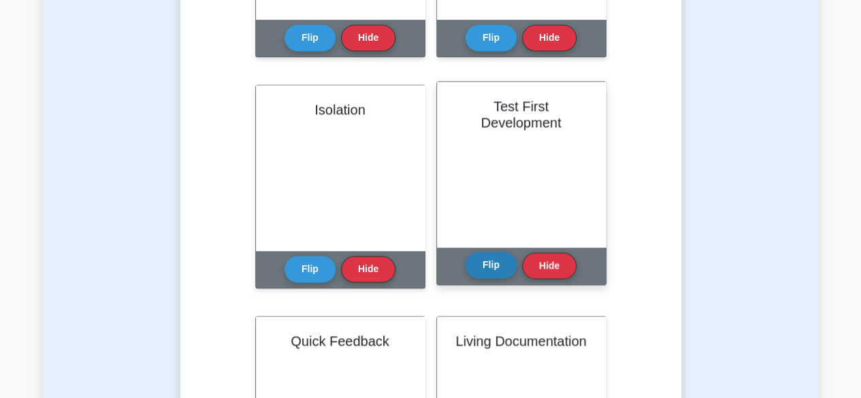
click at [481, 258] on button "Flip" at bounding box center [491, 265] width 51 height 27
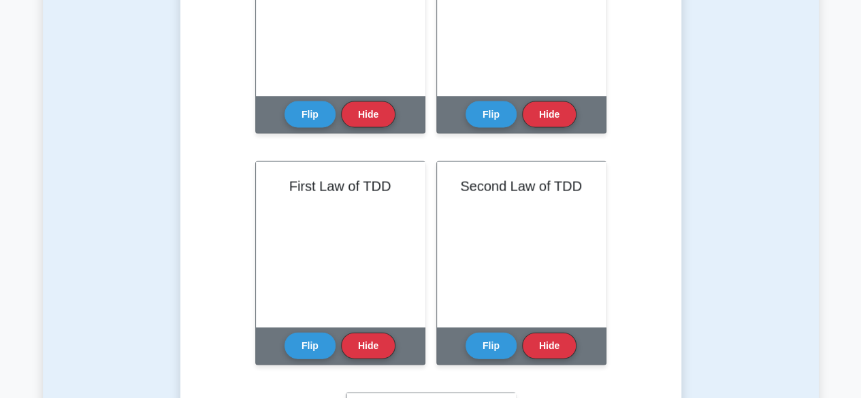
scroll to position [1362, 0]
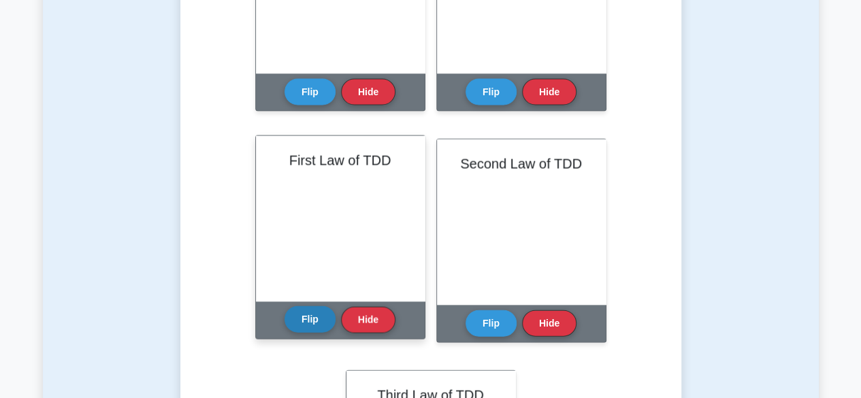
click at [296, 324] on button "Flip" at bounding box center [310, 319] width 51 height 27
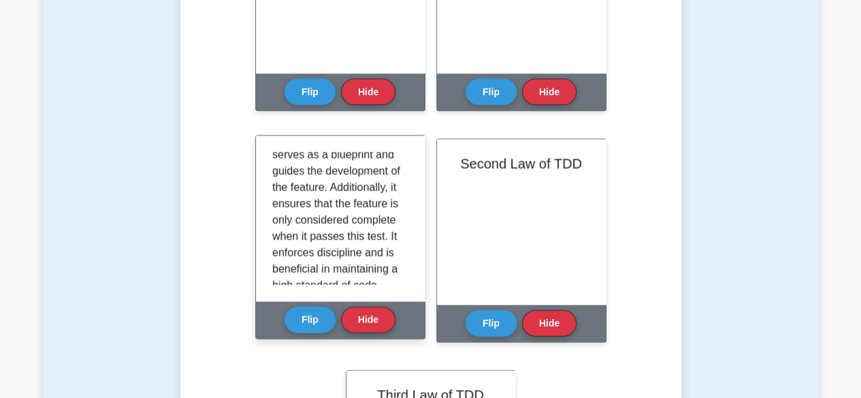
scroll to position [204, 0]
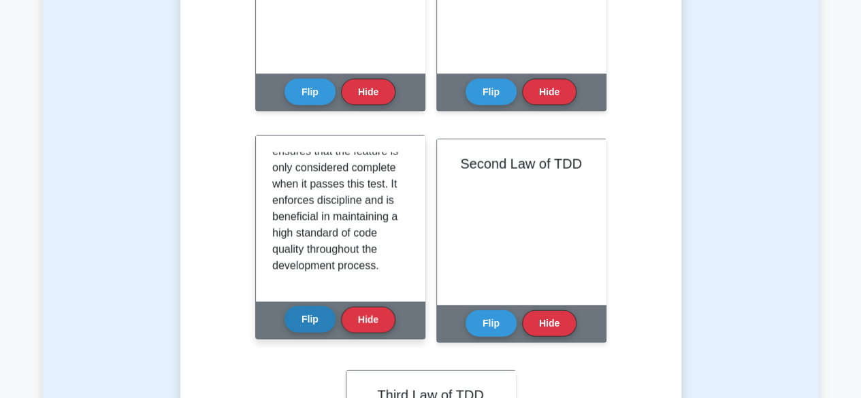
click at [310, 318] on button "Flip" at bounding box center [310, 319] width 51 height 27
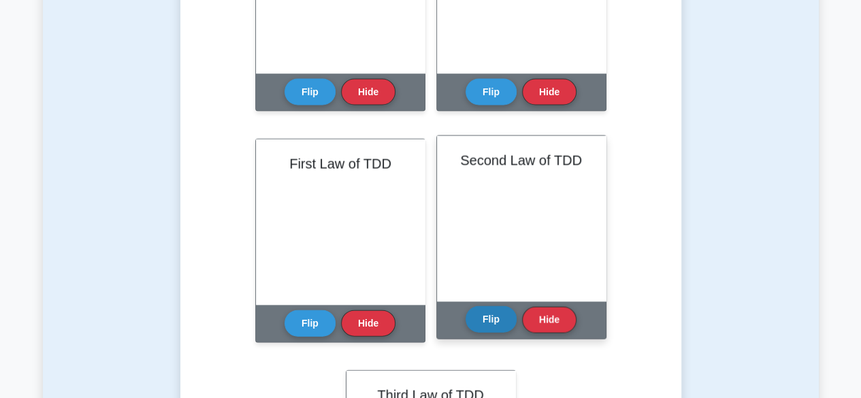
click at [481, 327] on button "Flip" at bounding box center [491, 319] width 51 height 27
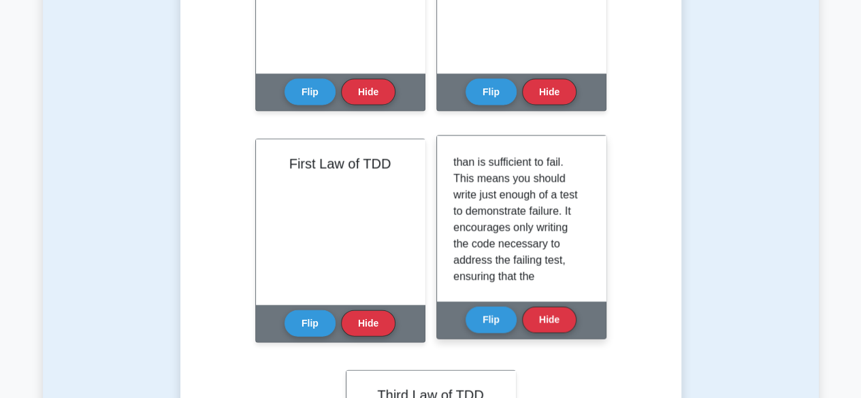
scroll to position [68, 0]
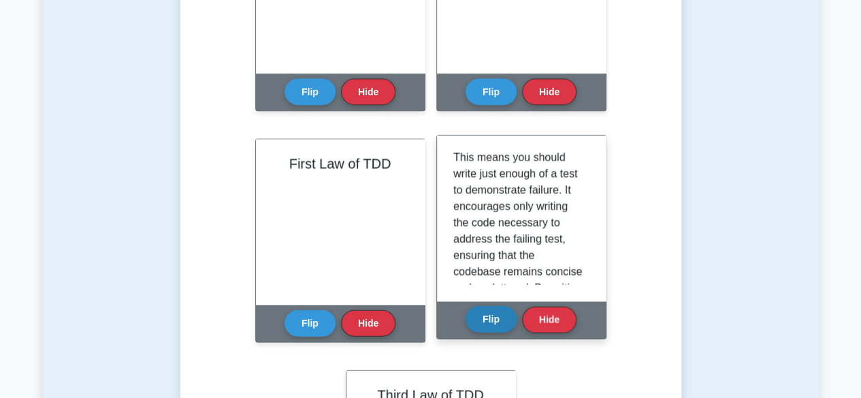
click at [482, 317] on button "Flip" at bounding box center [491, 319] width 51 height 27
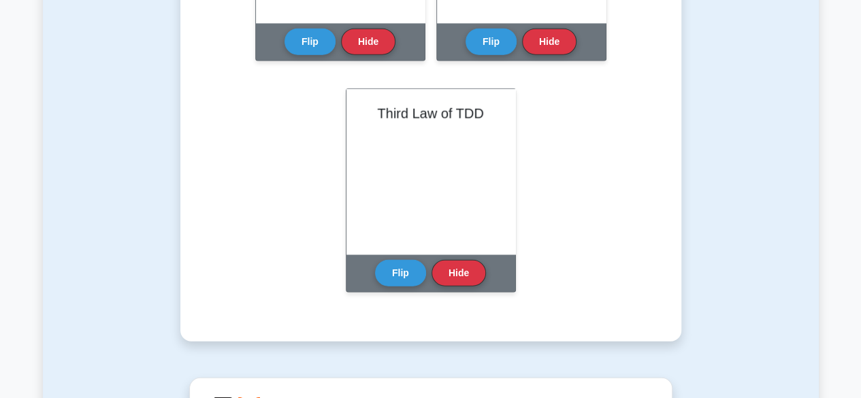
scroll to position [1702, 0]
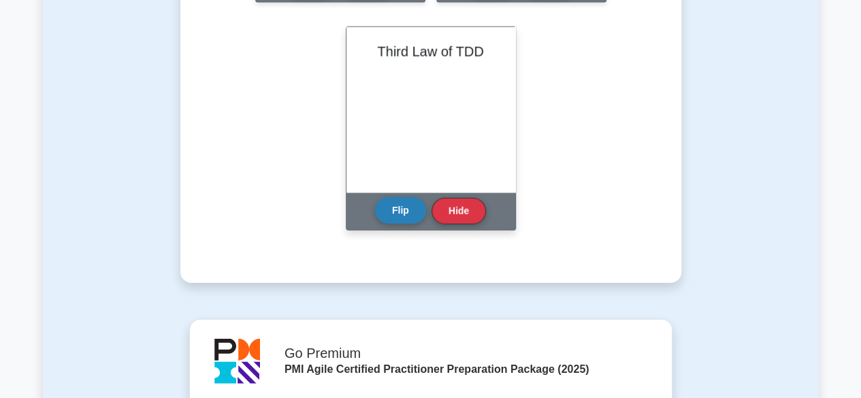
click at [392, 210] on button "Flip" at bounding box center [400, 210] width 51 height 27
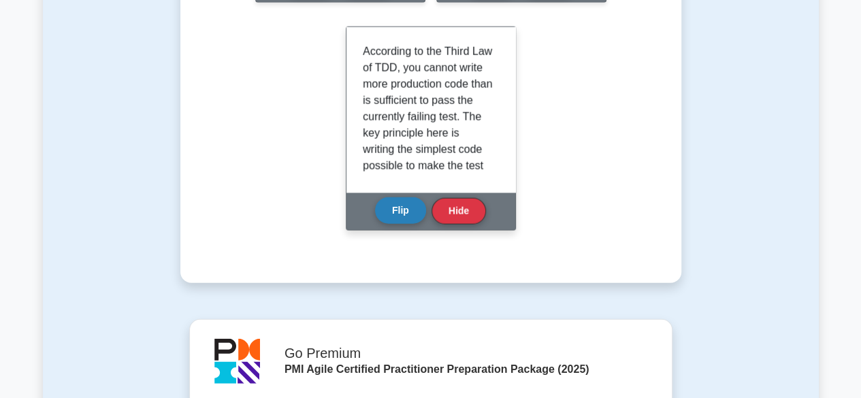
click at [391, 218] on button "Flip" at bounding box center [400, 210] width 51 height 27
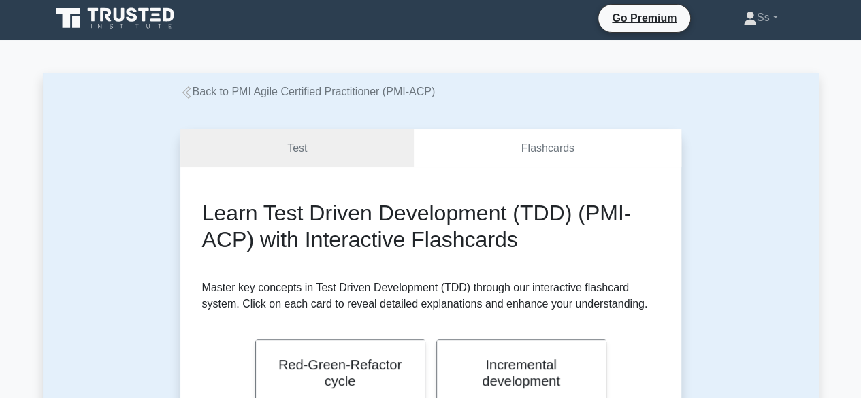
scroll to position [0, 0]
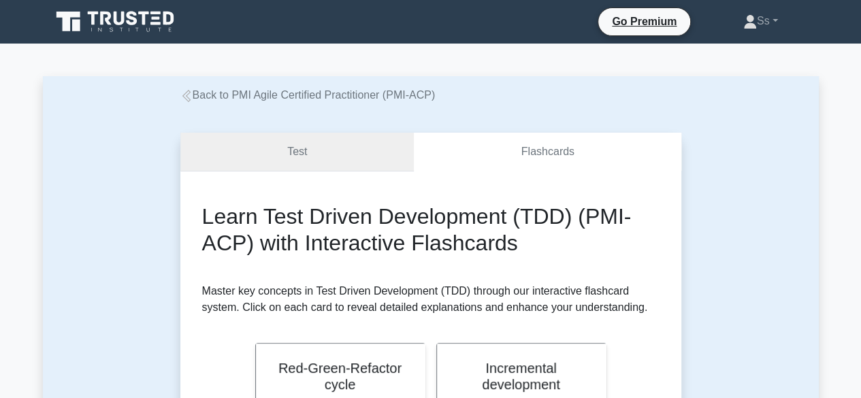
click at [231, 155] on link "Test" at bounding box center [297, 152] width 234 height 39
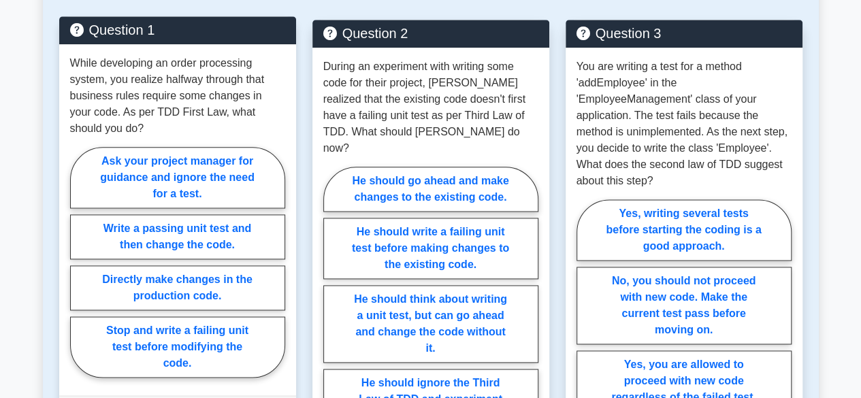
scroll to position [817, 0]
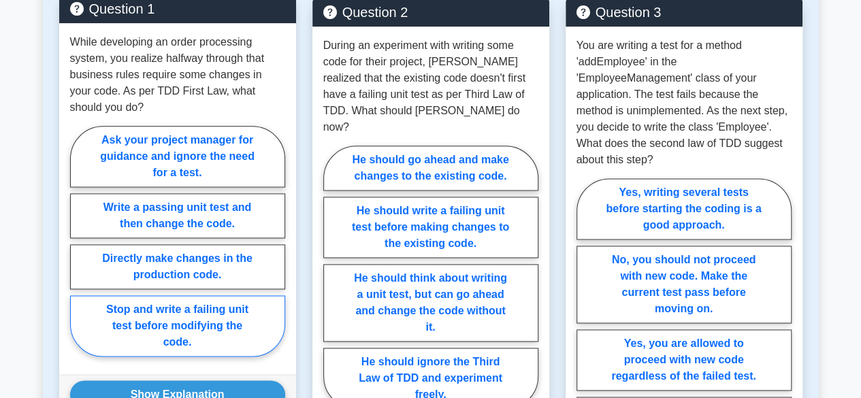
click at [166, 302] on label "Stop and write a failing unit test before modifying the code." at bounding box center [177, 325] width 215 height 61
click at [79, 250] on input "Stop and write a failing unit test before modifying the code." at bounding box center [74, 245] width 9 height 9
radio input "true"
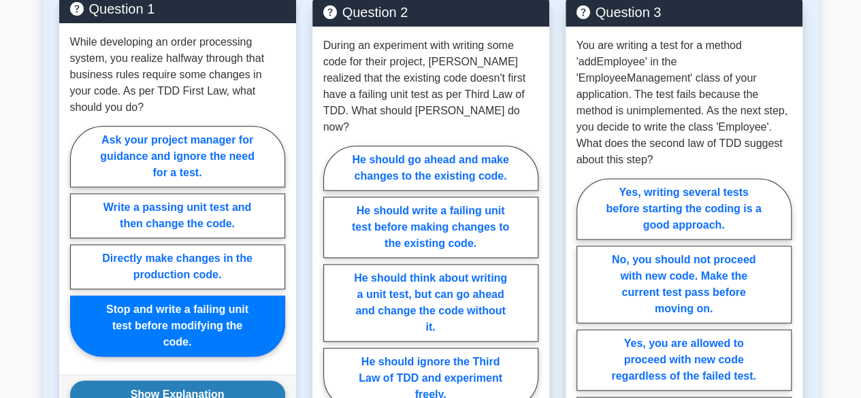
click at [166, 381] on button "Show Explanation" at bounding box center [177, 395] width 215 height 29
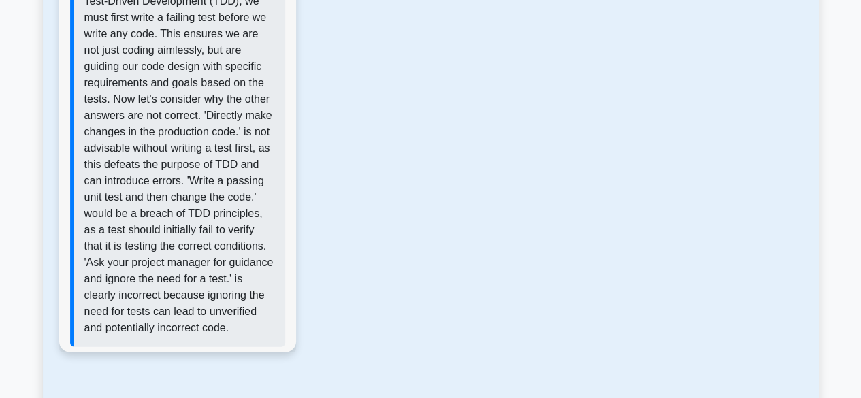
scroll to position [1362, 0]
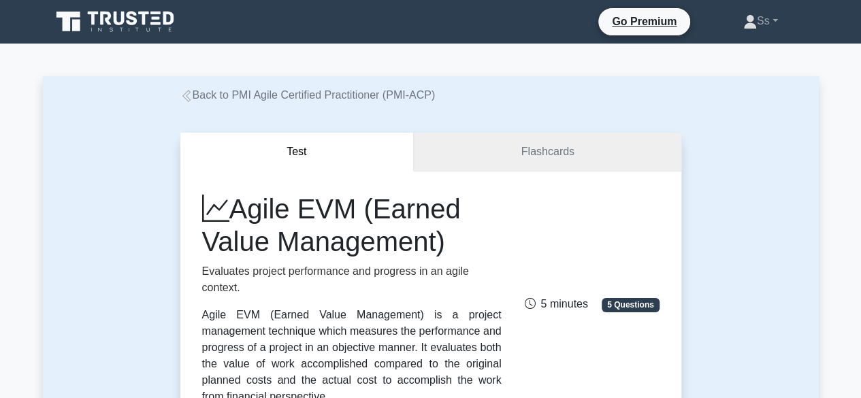
click at [590, 154] on link "Flashcards" at bounding box center [547, 152] width 267 height 39
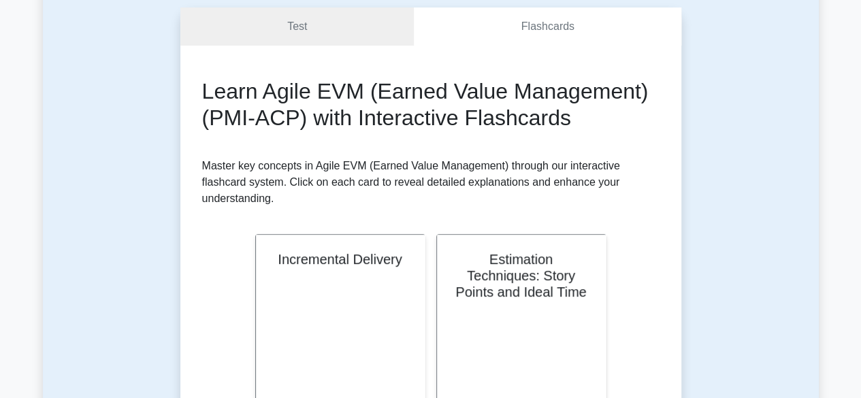
scroll to position [204, 0]
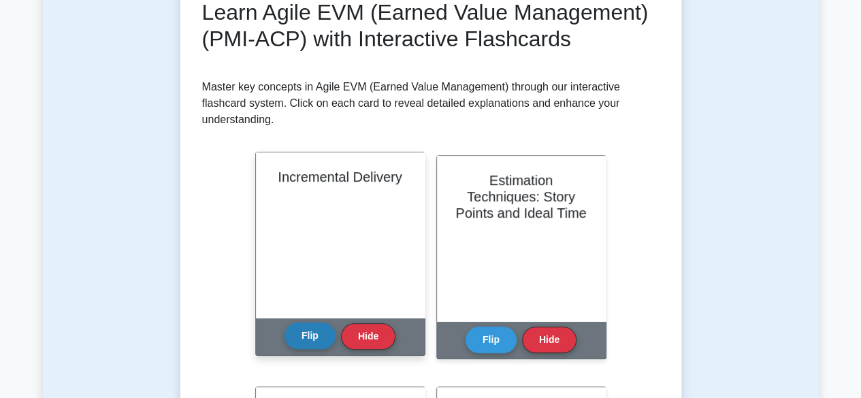
click at [288, 336] on button "Flip" at bounding box center [310, 336] width 51 height 27
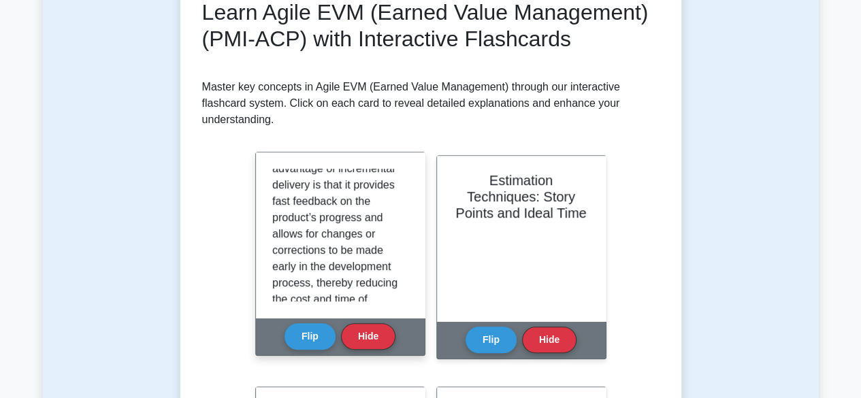
scroll to position [236, 0]
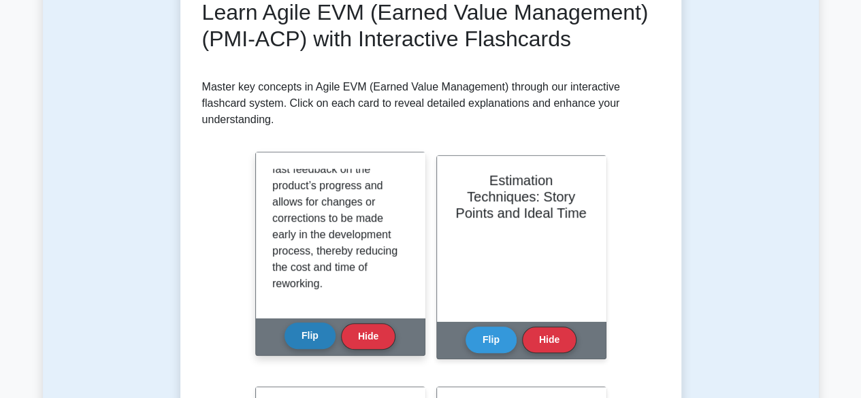
click at [308, 344] on button "Flip" at bounding box center [310, 336] width 51 height 27
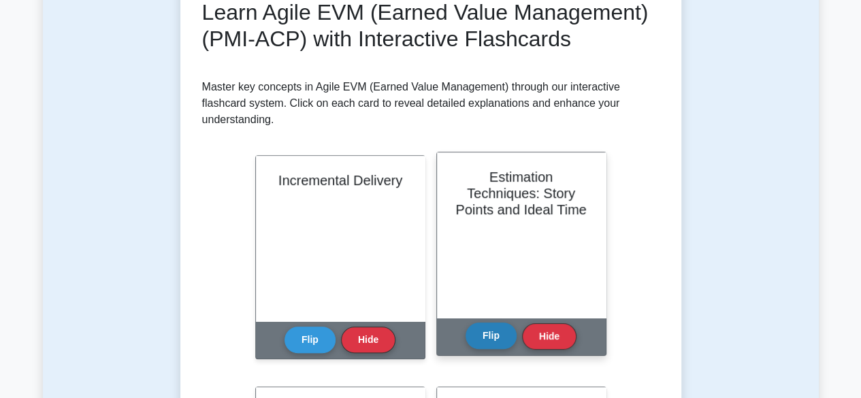
click at [479, 331] on button "Flip" at bounding box center [491, 336] width 51 height 27
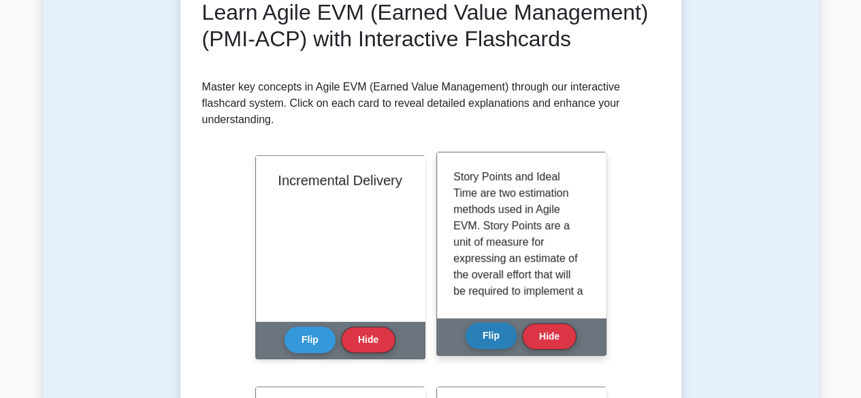
click at [494, 335] on button "Flip" at bounding box center [491, 336] width 51 height 27
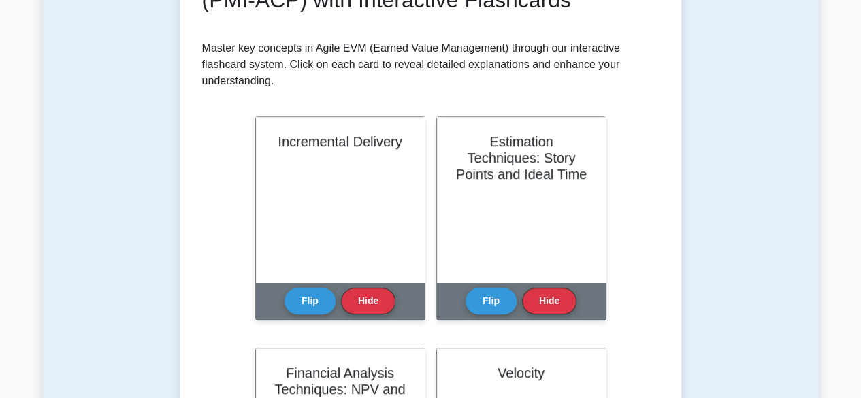
scroll to position [272, 0]
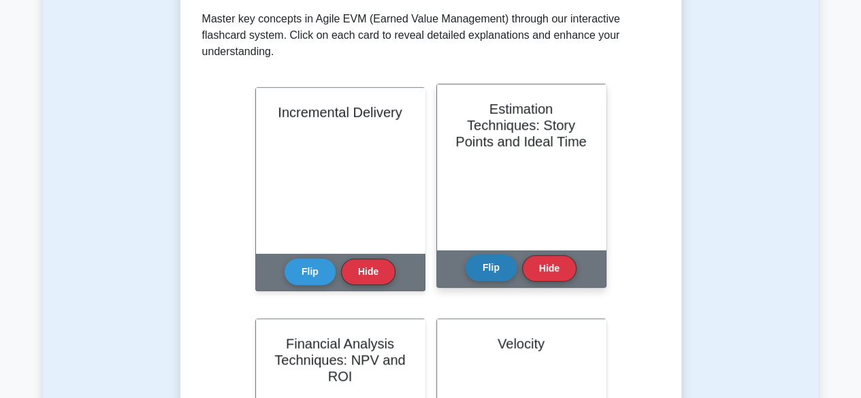
click at [492, 274] on button "Flip" at bounding box center [491, 268] width 51 height 27
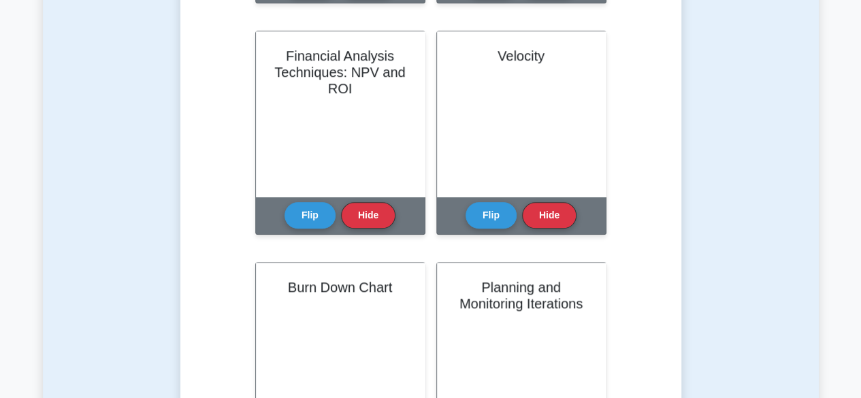
scroll to position [427, 0]
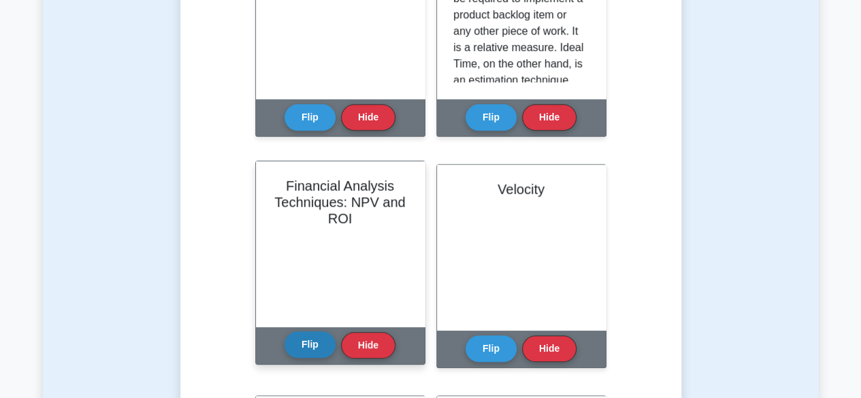
click at [295, 357] on button "Flip" at bounding box center [310, 345] width 51 height 27
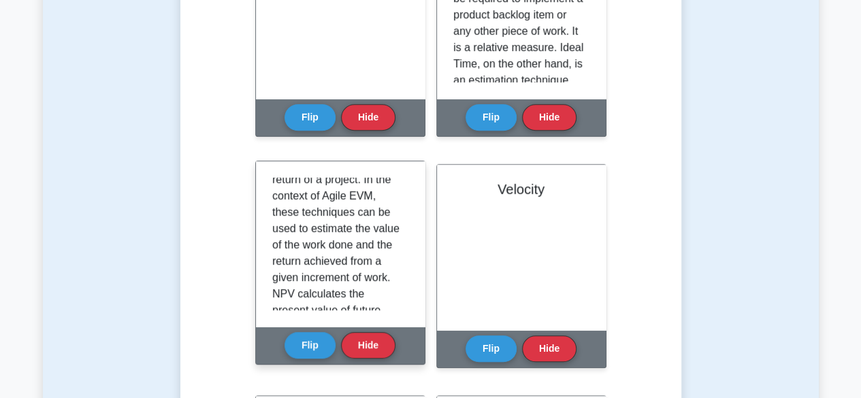
scroll to position [117, 0]
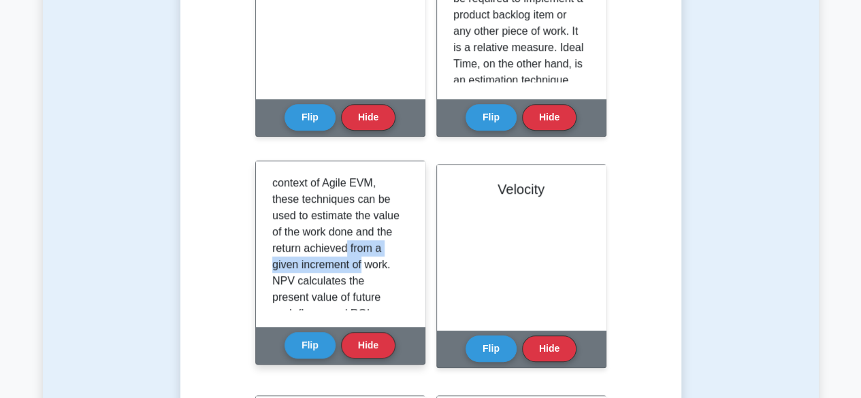
drag, startPoint x: 398, startPoint y: 242, endPoint x: 400, endPoint y: 263, distance: 21.1
click at [400, 263] on div "Financial Analysis Techniques like Net Present Value (NPV) and Return on Invest…" at bounding box center [340, 244] width 136 height 133
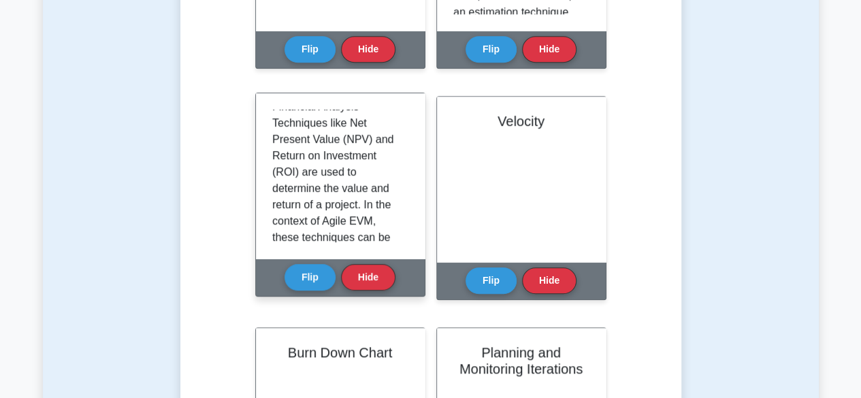
scroll to position [0, 0]
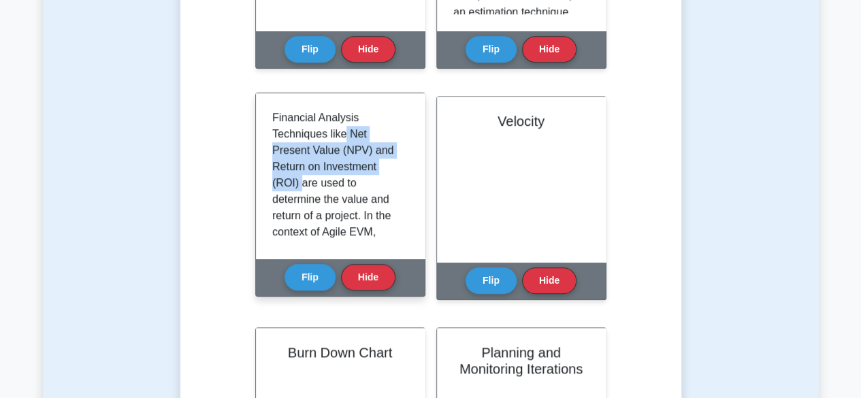
drag, startPoint x: 345, startPoint y: 131, endPoint x: 300, endPoint y: 183, distance: 69.5
click at [300, 183] on p "Financial Analysis Techniques like Net Present Value (NPV) and Return on Invest…" at bounding box center [337, 281] width 131 height 343
copy p "Net Present Value (NPV) and Return on Investment (ROI)"
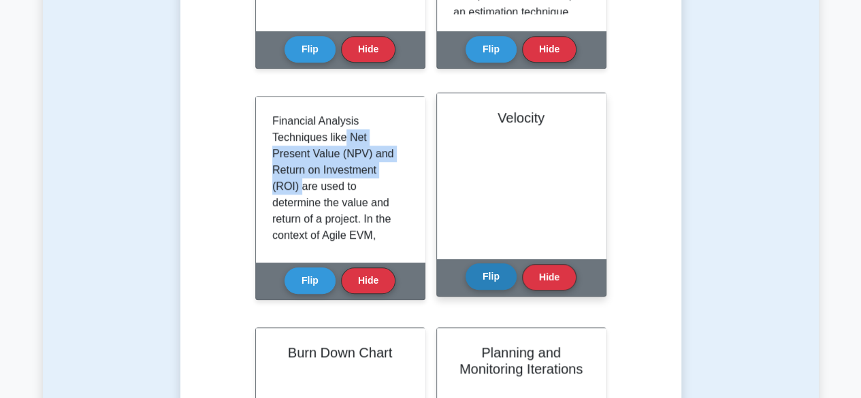
click at [494, 274] on button "Flip" at bounding box center [491, 276] width 51 height 27
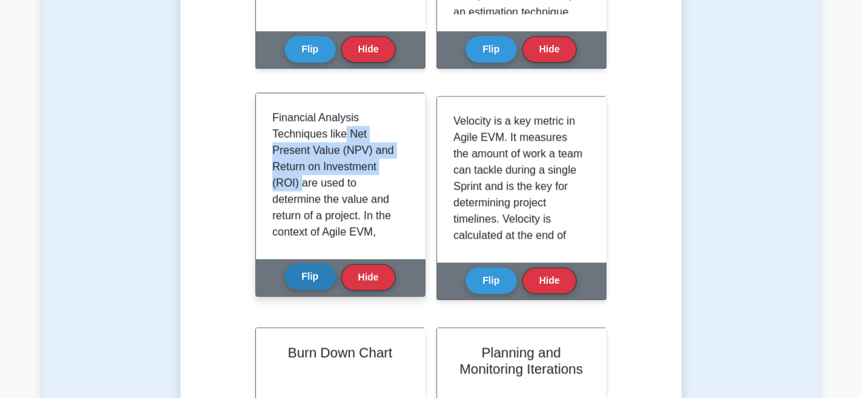
click at [296, 282] on button "Flip" at bounding box center [310, 276] width 51 height 27
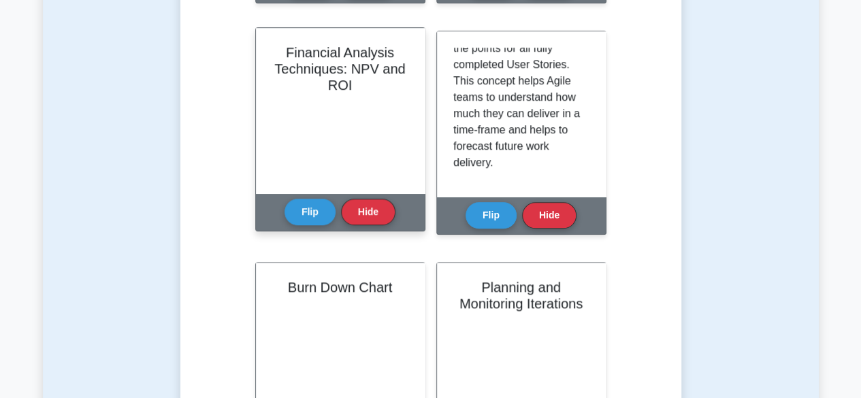
scroll to position [699, 0]
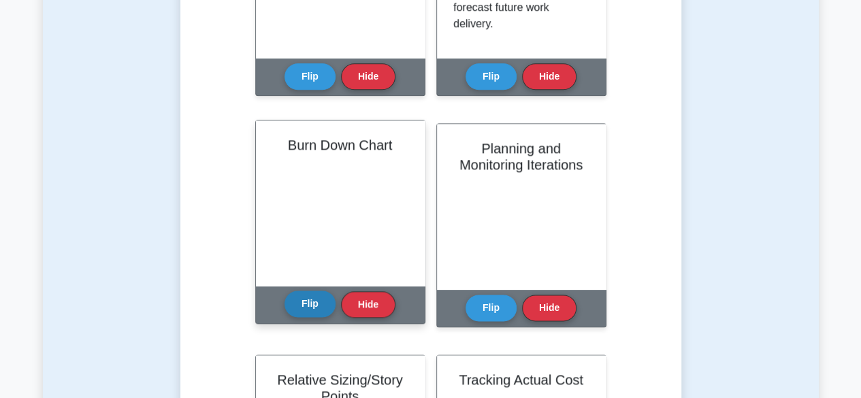
click at [305, 305] on button "Flip" at bounding box center [310, 304] width 51 height 27
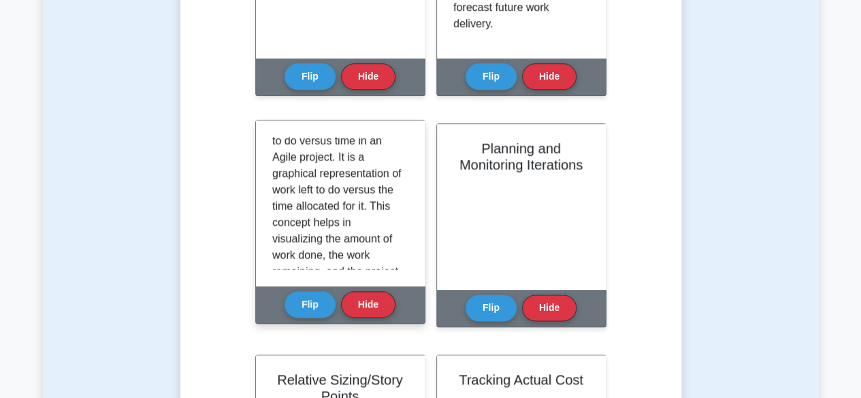
scroll to position [0, 0]
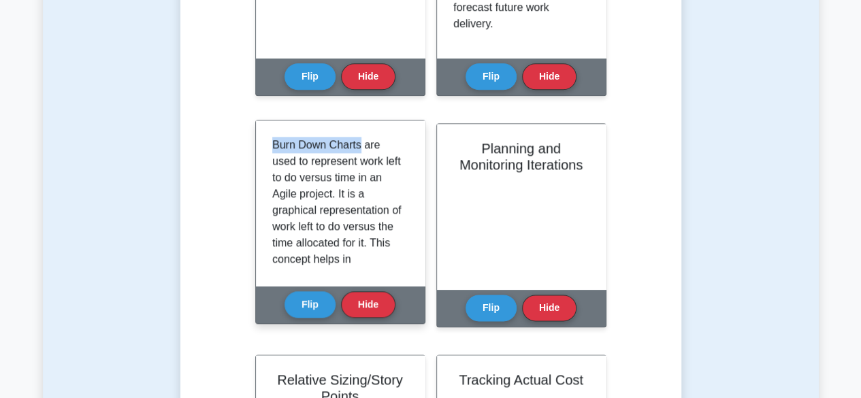
drag, startPoint x: 268, startPoint y: 145, endPoint x: 358, endPoint y: 149, distance: 90.0
click at [358, 149] on div "Burn Down Charts are used to represent work left to do versus time in an Agile …" at bounding box center [340, 202] width 169 height 165
copy p "Burn Down Charts"
click at [293, 300] on button "Flip" at bounding box center [310, 304] width 51 height 27
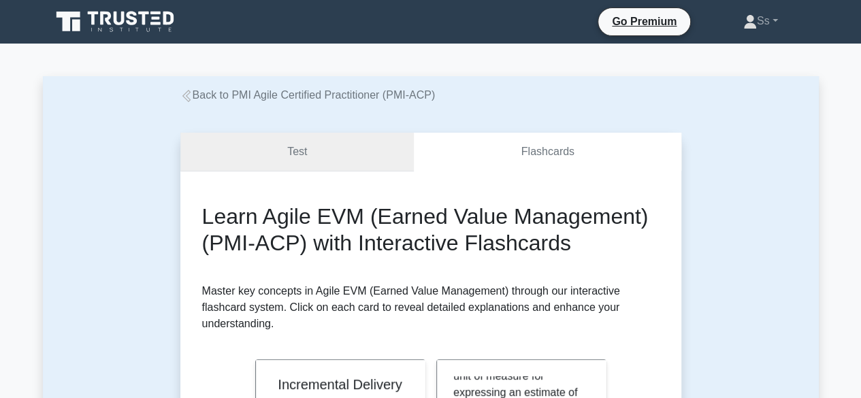
click at [257, 148] on link "Test" at bounding box center [297, 152] width 234 height 39
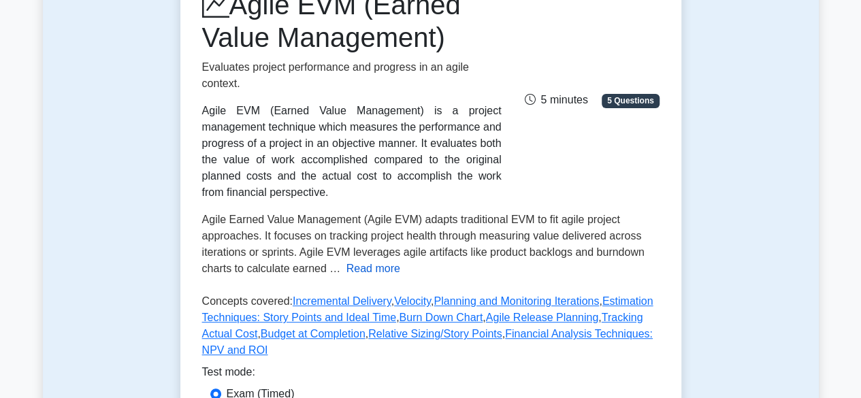
click at [359, 261] on button "Read more" at bounding box center [374, 269] width 54 height 16
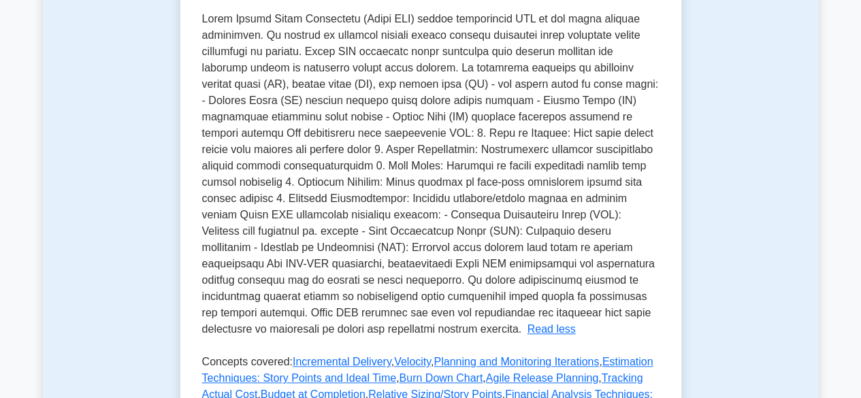
scroll to position [340, 0]
